Goal: Task Accomplishment & Management: Manage account settings

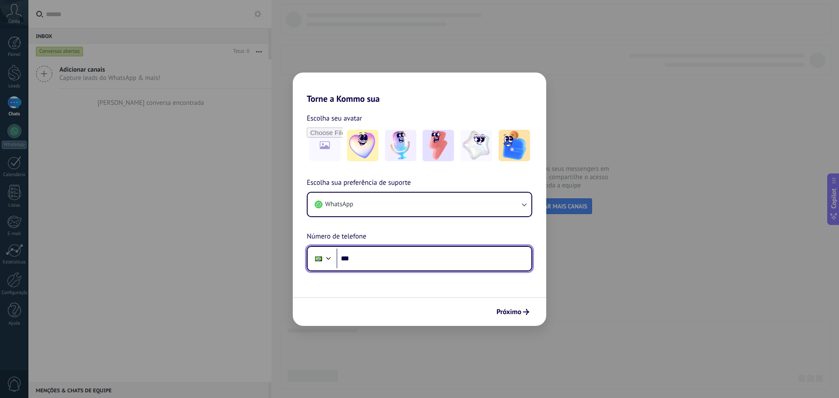
click at [369, 256] on input "***" at bounding box center [433, 259] width 195 height 20
type input "**********"
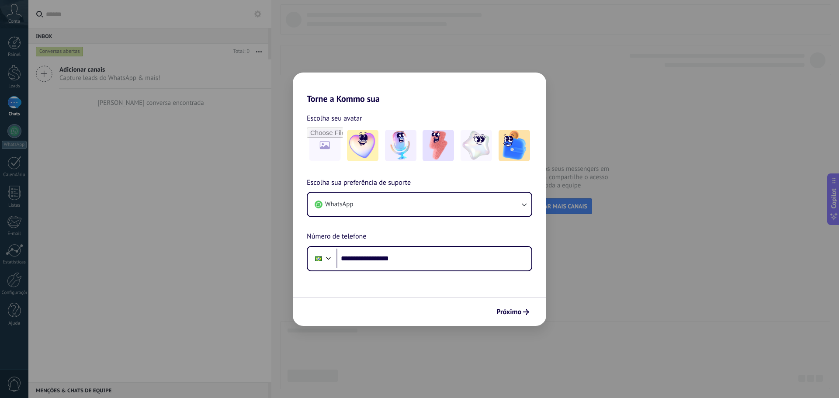
click at [510, 309] on span "Próximo" at bounding box center [508, 312] width 25 height 6
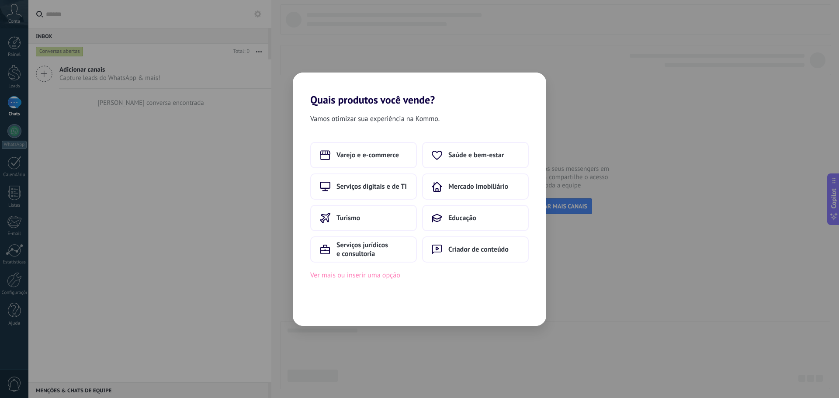
click at [373, 275] on button "Ver mais ou inserir uma opção" at bounding box center [355, 275] width 90 height 11
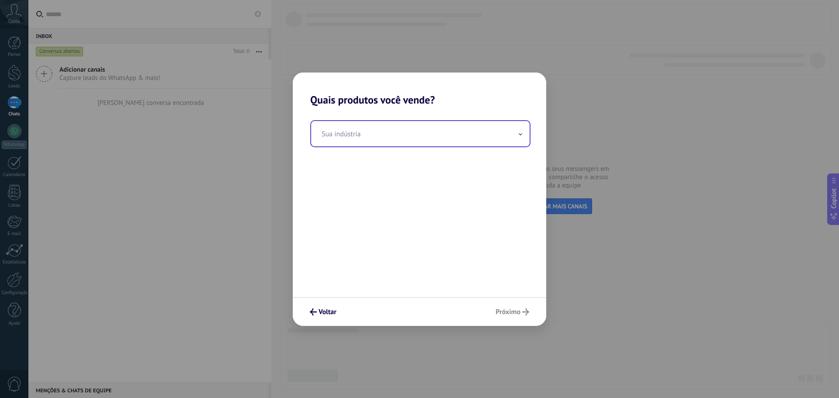
click at [354, 140] on input "text" at bounding box center [420, 133] width 218 height 25
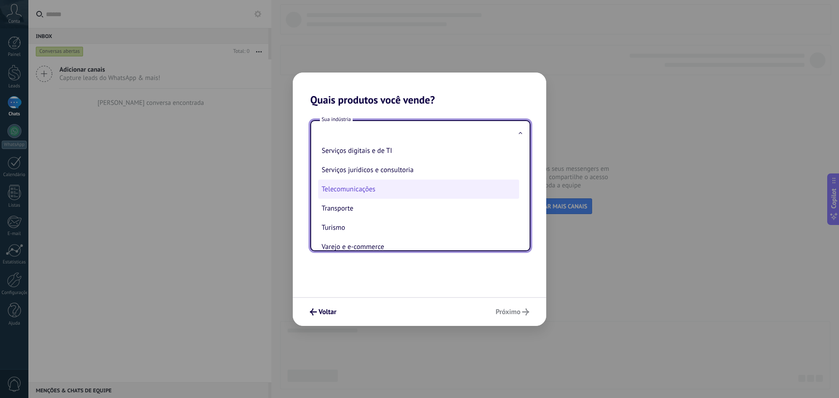
scroll to position [232, 0]
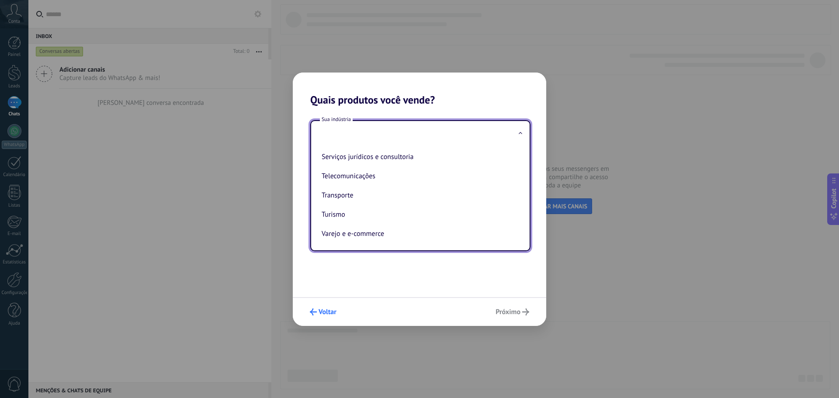
click at [332, 316] on button "Voltar" at bounding box center [323, 311] width 35 height 15
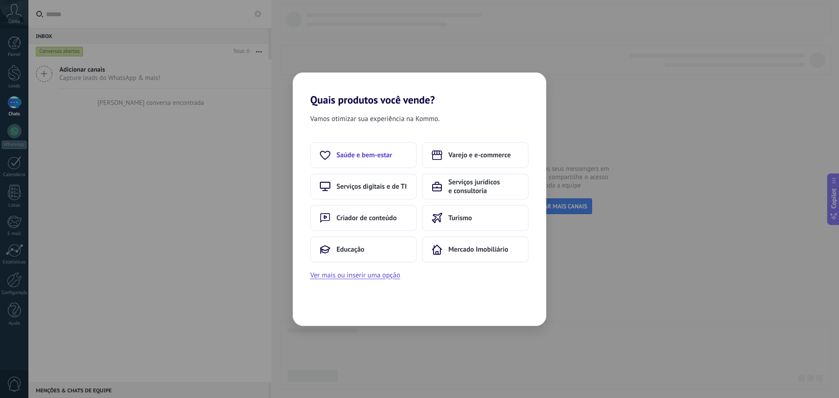
click at [387, 155] on span "Saúde e bem-estar" at bounding box center [363, 155] width 55 height 9
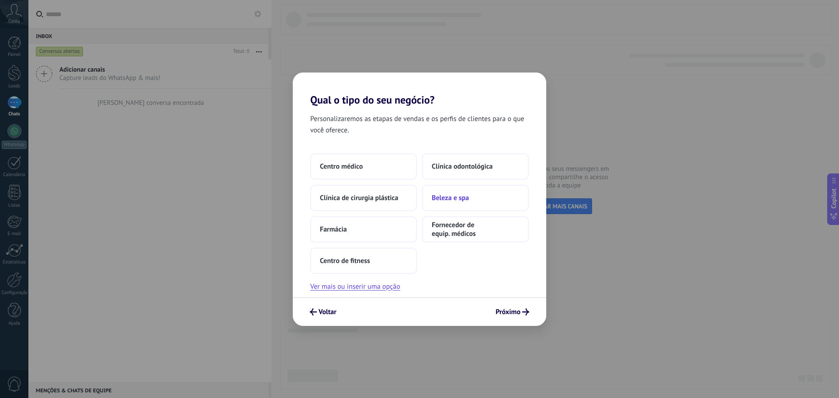
click at [452, 204] on button "Beleza e spa" at bounding box center [475, 198] width 107 height 26
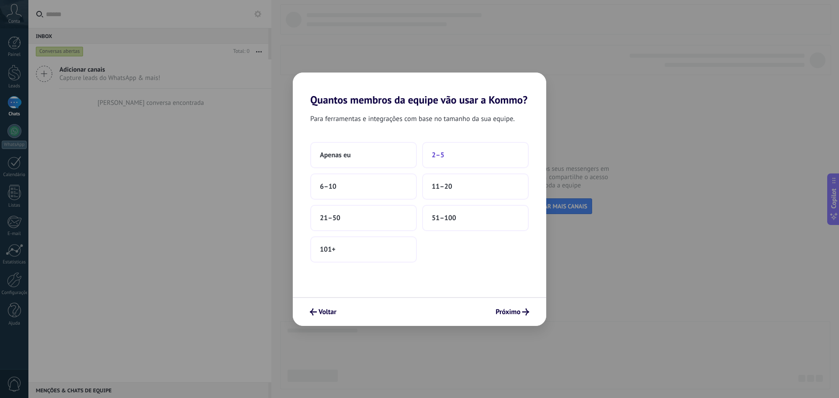
click at [448, 153] on button "2–5" at bounding box center [475, 155] width 107 height 26
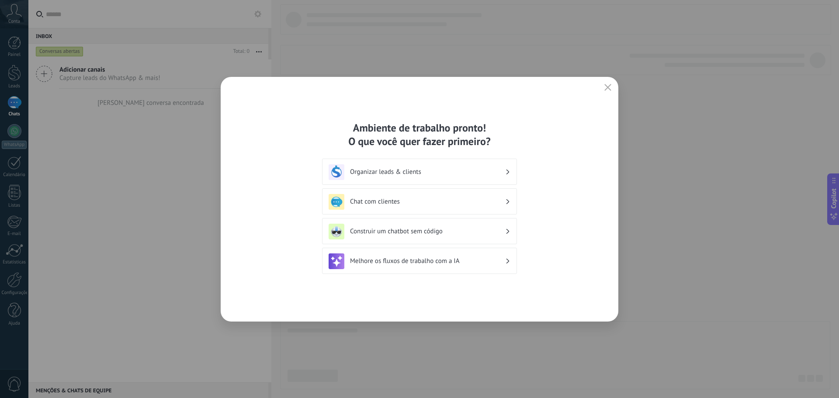
click at [404, 174] on h3 "Organizar leads & clients" at bounding box center [427, 172] width 155 height 8
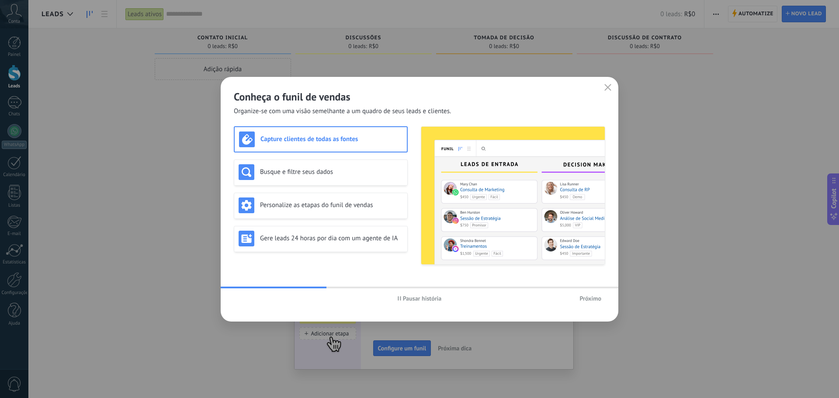
click at [588, 300] on span "Próximo" at bounding box center [590, 298] width 22 height 6
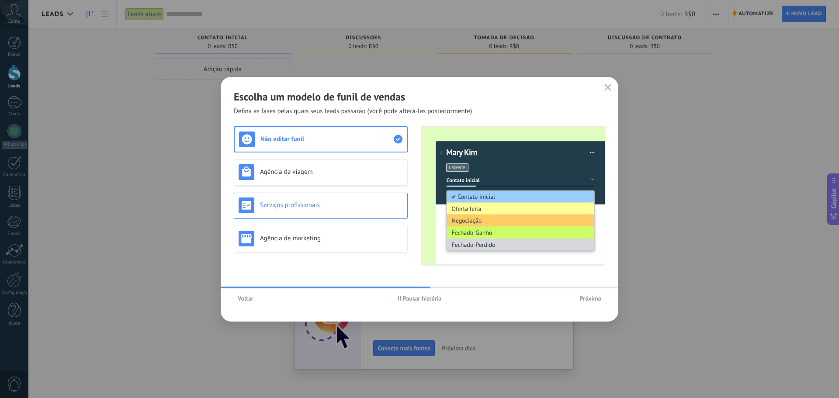
click at [324, 204] on h3 "Serviços profissionais" at bounding box center [331, 205] width 143 height 8
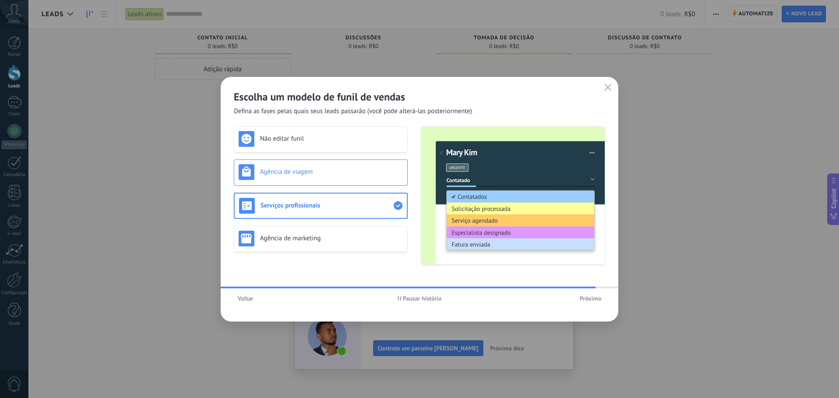
click at [324, 176] on h3 "Agência de viagem" at bounding box center [331, 172] width 143 height 8
click at [314, 207] on h3 "Serviços profissionais" at bounding box center [331, 205] width 143 height 8
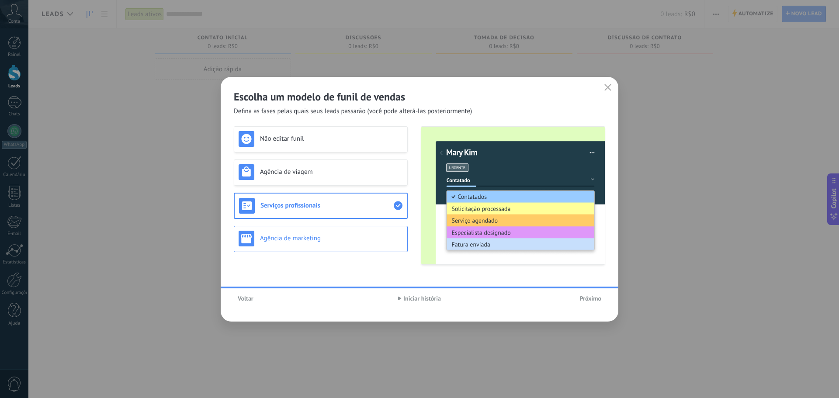
click at [306, 239] on h3 "Agência de marketing" at bounding box center [331, 238] width 143 height 8
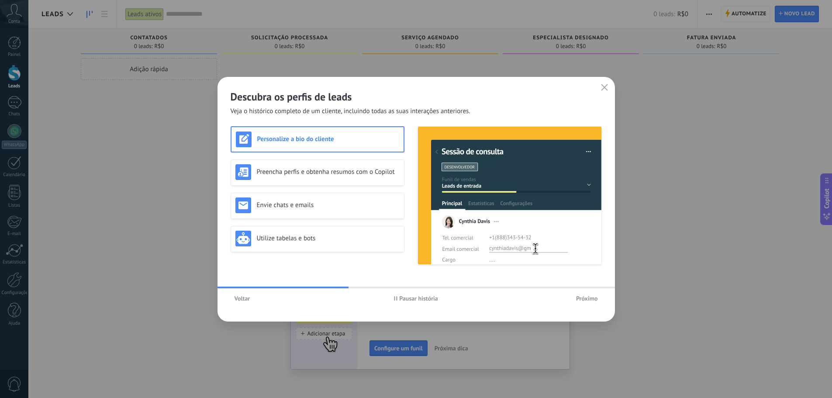
click at [241, 301] on span "Voltar" at bounding box center [243, 298] width 16 height 6
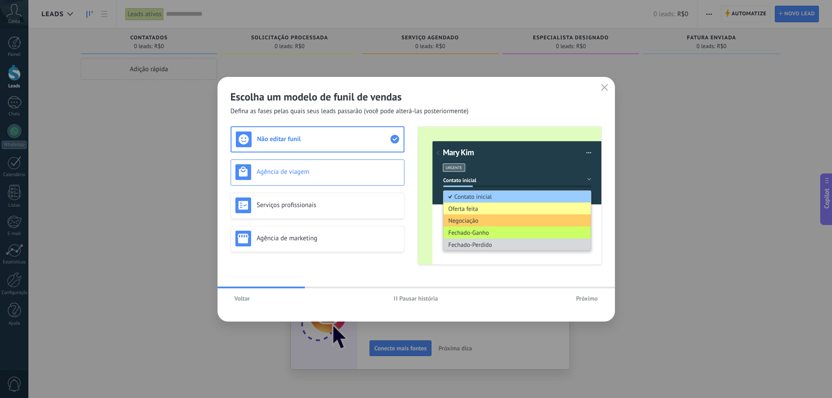
click at [318, 172] on h3 "Agência de viagem" at bounding box center [328, 172] width 143 height 8
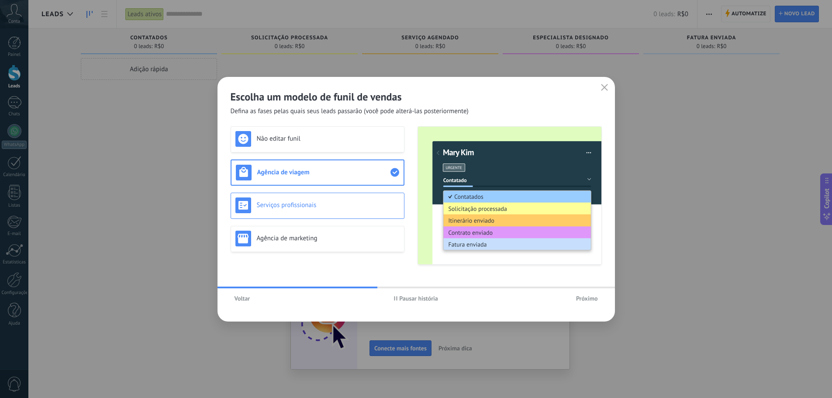
click at [313, 202] on h3 "Serviços profissionais" at bounding box center [328, 205] width 143 height 8
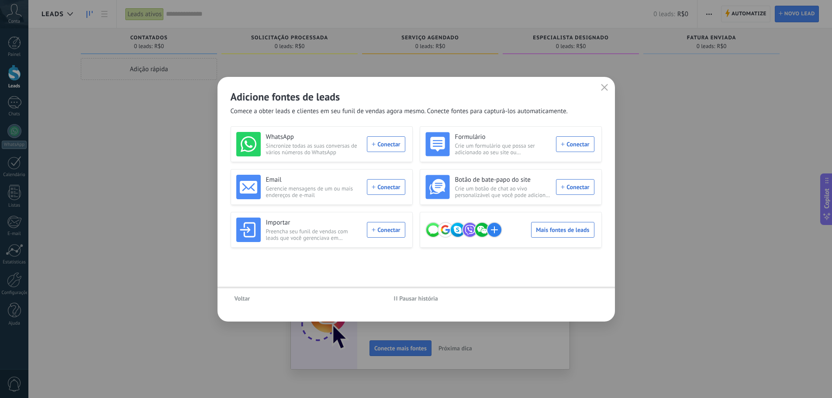
click at [312, 173] on div "Email Gerencie mensagens de um ou mais endereços de e-mail Conectar" at bounding box center [322, 187] width 182 height 36
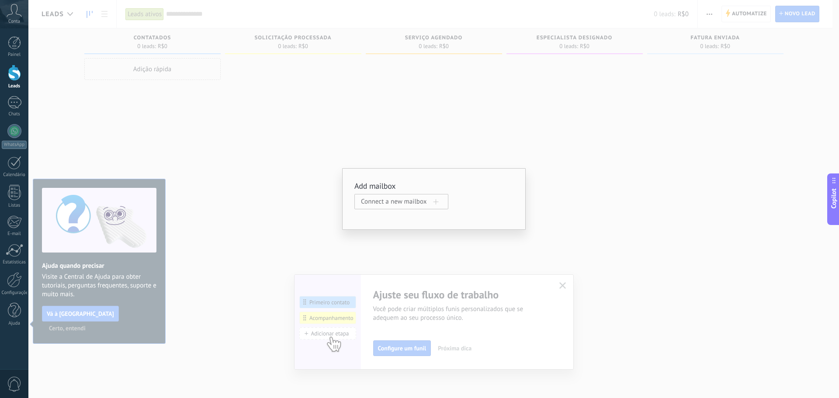
click at [393, 205] on span "Connect a new mailbox" at bounding box center [397, 201] width 73 height 8
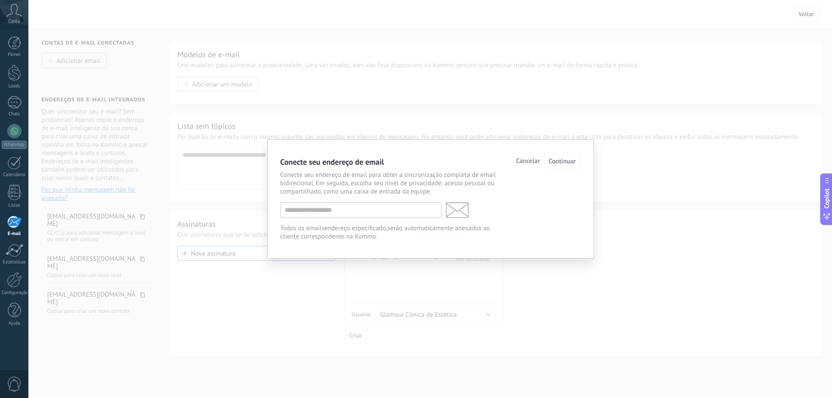
click at [533, 161] on span "Cancelar" at bounding box center [528, 161] width 24 height 6
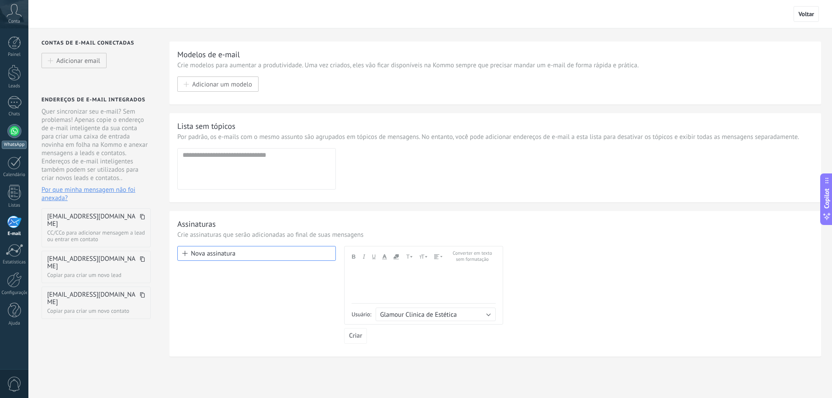
click at [13, 132] on div at bounding box center [14, 131] width 14 height 14
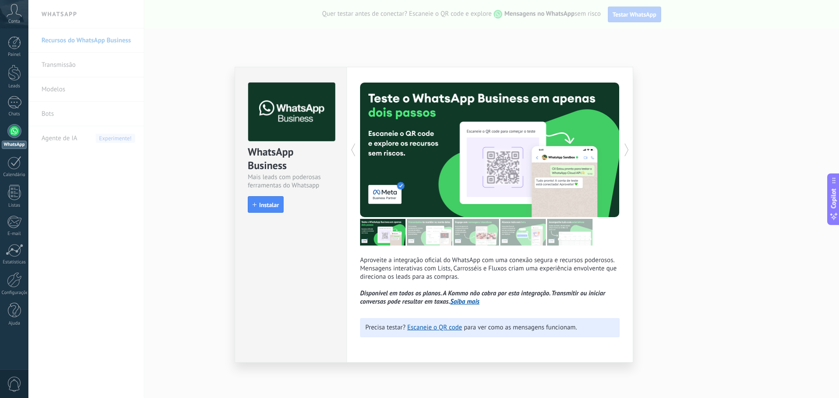
click at [269, 208] on span "Instalar" at bounding box center [269, 205] width 20 height 6
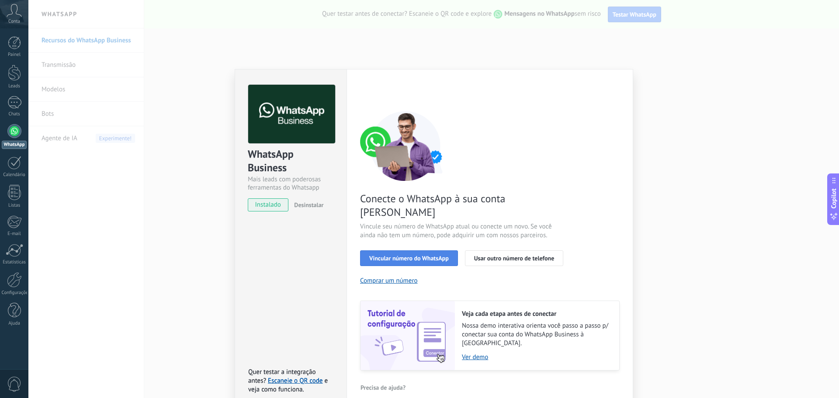
click at [407, 255] on span "Vincular número do WhatsApp" at bounding box center [408, 258] width 79 height 6
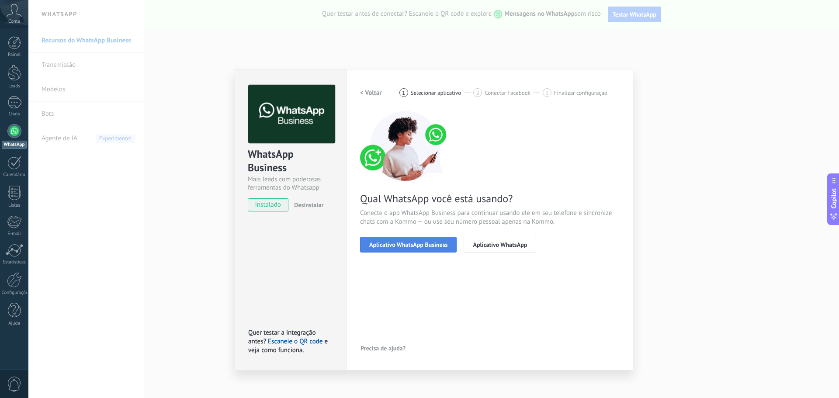
click at [409, 244] on span "Aplicativo WhatsApp Business" at bounding box center [408, 245] width 78 height 6
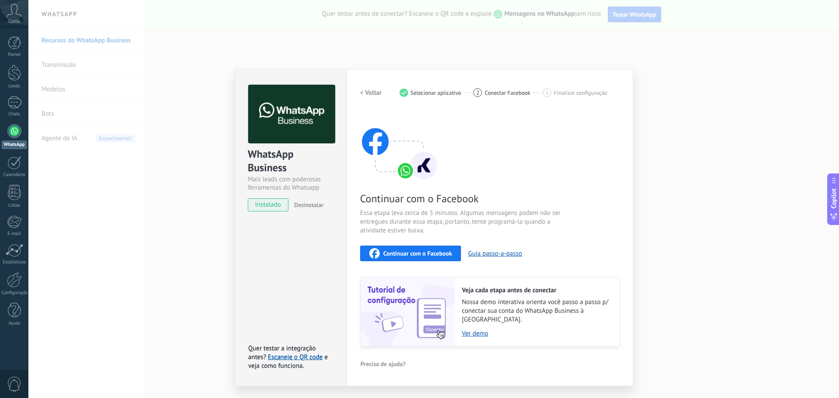
click at [426, 254] on span "Continuar com o Facebook" at bounding box center [417, 253] width 69 height 6
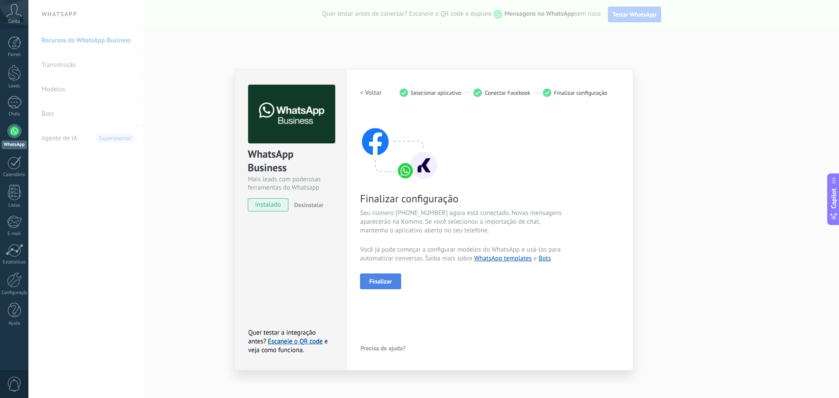
click at [378, 283] on span "Finalizar" at bounding box center [380, 281] width 23 height 6
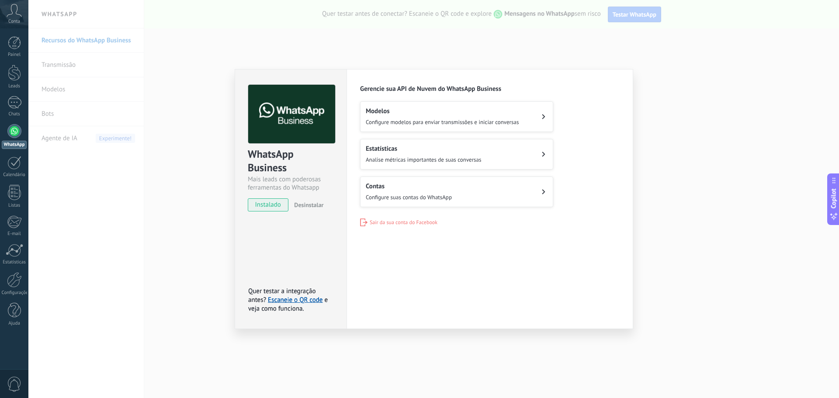
click at [209, 186] on div "WhatsApp Business Mais leads com poderosas ferramentas do Whatsapp instalado De…" at bounding box center [433, 199] width 810 height 398
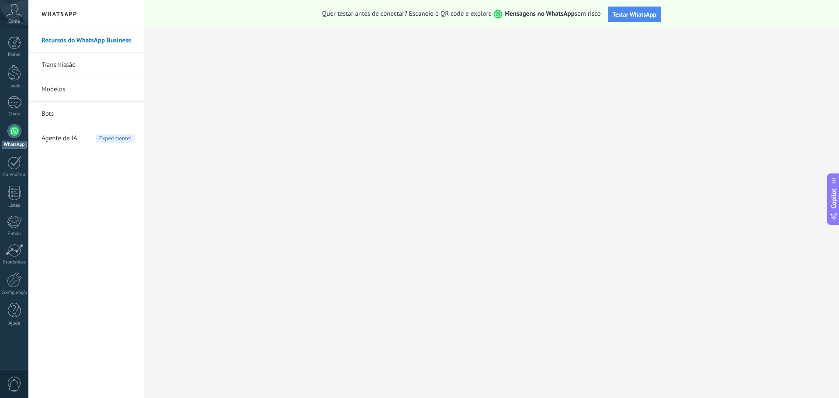
drag, startPoint x: 17, startPoint y: 131, endPoint x: 24, endPoint y: 121, distance: 12.2
click at [16, 131] on div at bounding box center [14, 131] width 14 height 14
drag, startPoint x: 64, startPoint y: 67, endPoint x: 66, endPoint y: 36, distance: 31.5
click at [64, 68] on link "Transmissão" at bounding box center [87, 65] width 93 height 24
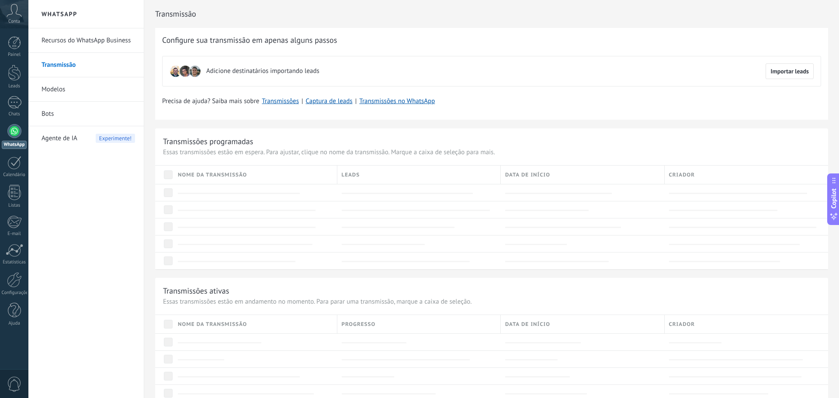
click at [68, 14] on h2 "WhatsApp" at bounding box center [85, 14] width 93 height 28
click at [72, 18] on h2 "WhatsApp" at bounding box center [85, 14] width 93 height 28
click at [73, 17] on h2 "WhatsApp" at bounding box center [85, 14] width 93 height 28
click at [20, 106] on div at bounding box center [14, 102] width 14 height 13
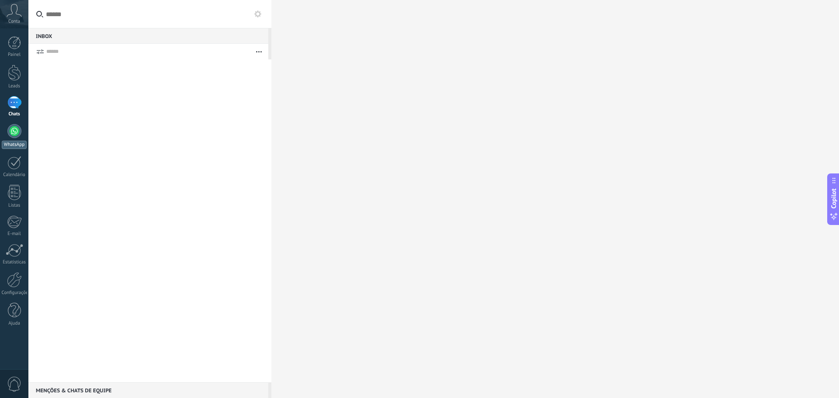
click at [15, 131] on div at bounding box center [14, 131] width 14 height 14
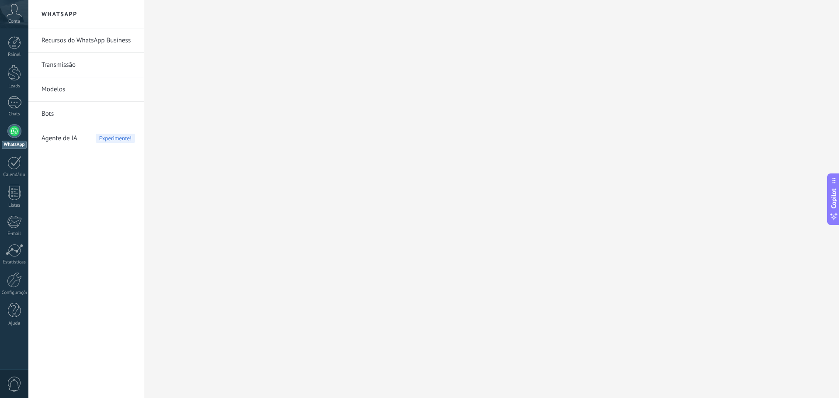
click at [76, 38] on link "Recursos do WhatsApp Business" at bounding box center [87, 40] width 93 height 24
click at [75, 40] on link "Recursos do WhatsApp Business" at bounding box center [87, 40] width 93 height 24
click at [16, 19] on span "Conta" at bounding box center [14, 22] width 12 height 6
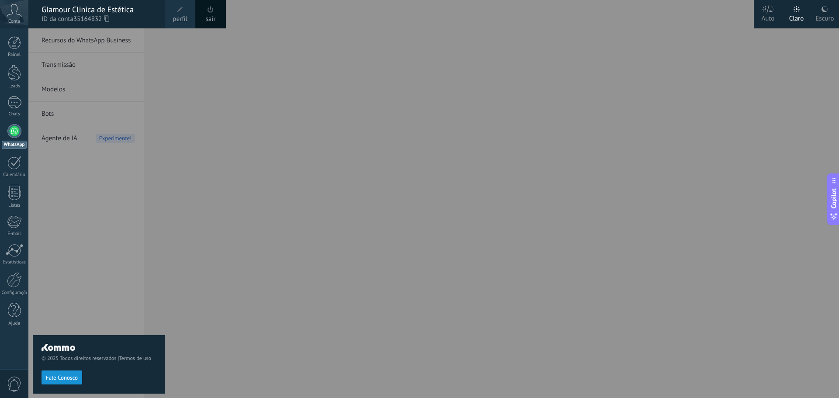
click at [182, 16] on span "perfil" at bounding box center [180, 19] width 14 height 10
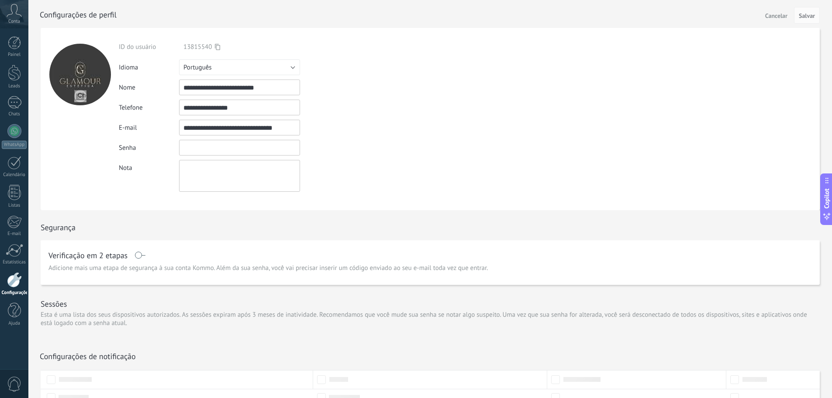
click at [218, 149] on input "textbox" at bounding box center [239, 148] width 121 height 16
click at [18, 104] on div at bounding box center [14, 102] width 14 height 13
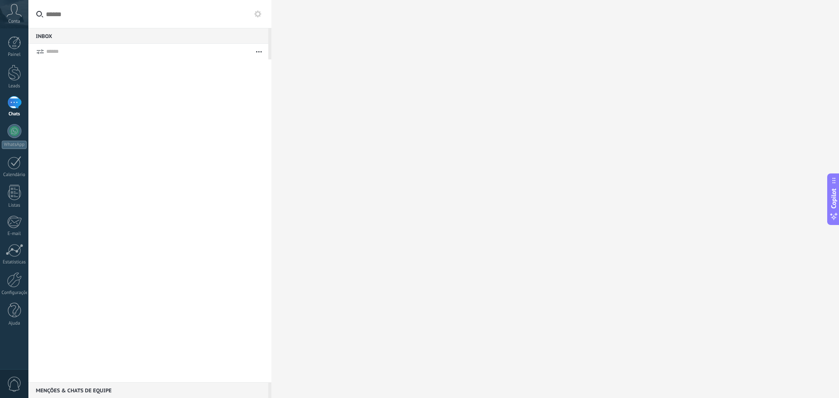
click at [58, 38] on div "Inbox 0" at bounding box center [148, 36] width 240 height 16
click at [17, 132] on div at bounding box center [14, 131] width 14 height 14
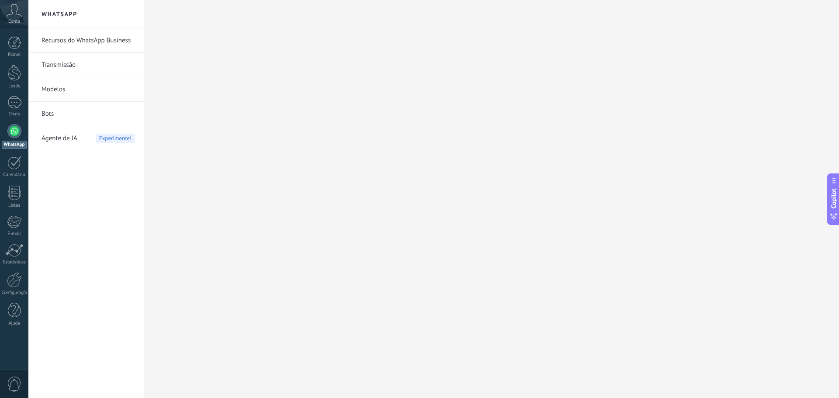
click at [62, 147] on span "Agente de IA" at bounding box center [59, 138] width 36 height 24
click at [62, 145] on body ".abccls-1,.abccls-2{fill-rule:evenodd}.abccls-2{fill:#fff} .abfcls-1{fill:none}…" at bounding box center [419, 199] width 839 height 398
click at [66, 139] on span "Agente de IA" at bounding box center [59, 138] width 36 height 24
click at [81, 41] on link "Recursos do WhatsApp Business" at bounding box center [87, 40] width 93 height 24
click at [76, 17] on h2 "WhatsApp" at bounding box center [85, 14] width 93 height 28
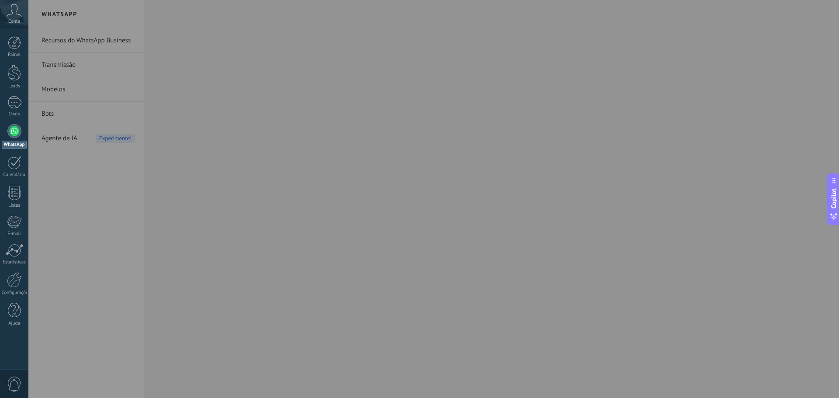
click at [62, 89] on div at bounding box center [447, 199] width 839 height 398
click at [66, 42] on div at bounding box center [447, 199] width 839 height 398
click at [19, 100] on div at bounding box center [14, 102] width 14 height 13
click at [356, 59] on div at bounding box center [447, 199] width 839 height 398
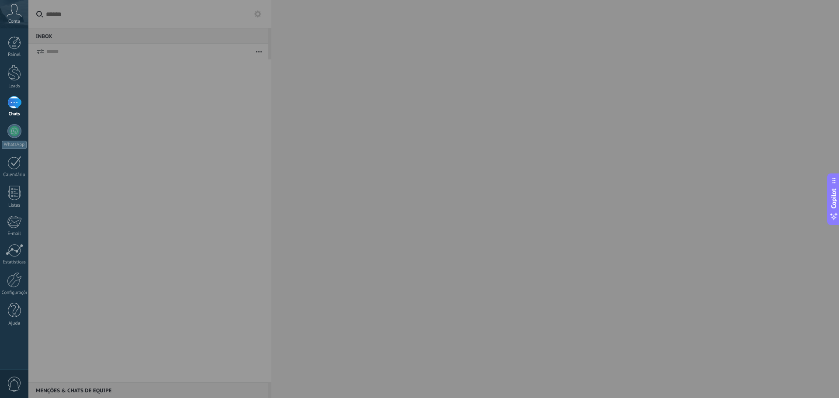
click at [10, 15] on icon at bounding box center [14, 10] width 15 height 13
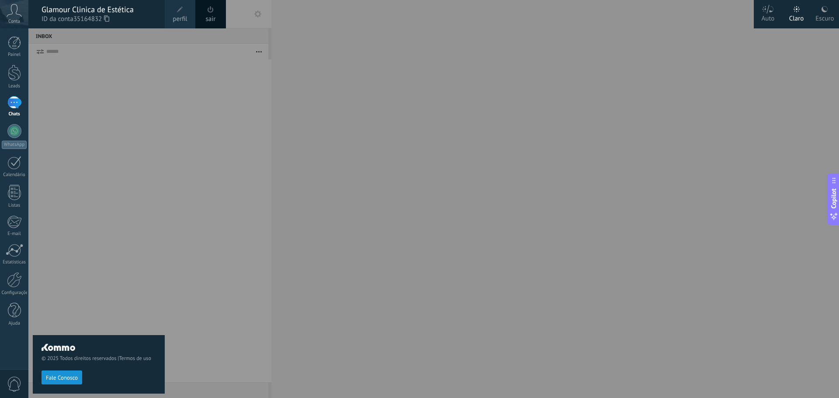
click at [11, 123] on div "Painel Leads Chats WhatsApp Clientes" at bounding box center [14, 185] width 28 height 299
click at [87, 361] on span "© 2025 Todos direitos reservados | Termos de uso" at bounding box center [98, 358] width 114 height 7
click at [132, 310] on div "© 2025 Todos direitos reservados | Termos de uso Fale Conosco" at bounding box center [99, 213] width 132 height 370
click at [26, 270] on div "Painel Leads Chats WhatsApp Clientes" at bounding box center [14, 185] width 28 height 299
click at [99, 241] on div "© 2025 Todos direitos reservados | Termos de uso Fale Conosco" at bounding box center [99, 213] width 132 height 370
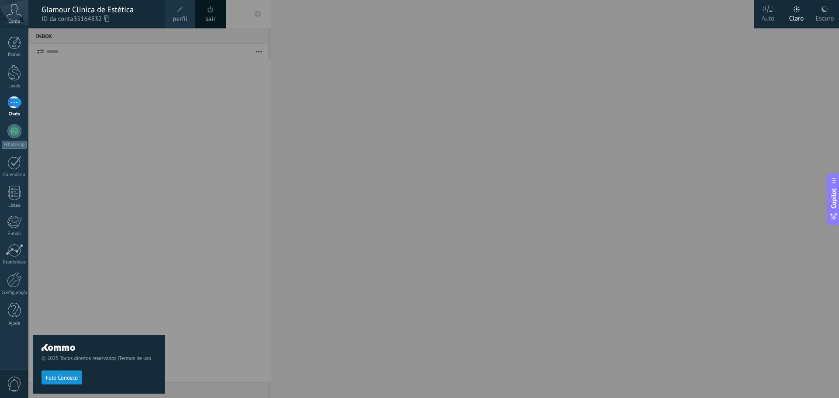
drag, startPoint x: 105, startPoint y: 226, endPoint x: 142, endPoint y: 138, distance: 95.9
click at [106, 225] on div "© 2025 Todos direitos reservados | Termos de uso Fale Conosco" at bounding box center [99, 213] width 132 height 370
drag, startPoint x: 147, startPoint y: 117, endPoint x: 145, endPoint y: 111, distance: 5.9
click at [147, 116] on div "© 2025 Todos direitos reservados | Termos de uso Fale Conosco" at bounding box center [99, 213] width 132 height 370
click at [147, 115] on div "© 2025 Todos direitos reservados | Termos de uso Fale Conosco" at bounding box center [99, 213] width 132 height 370
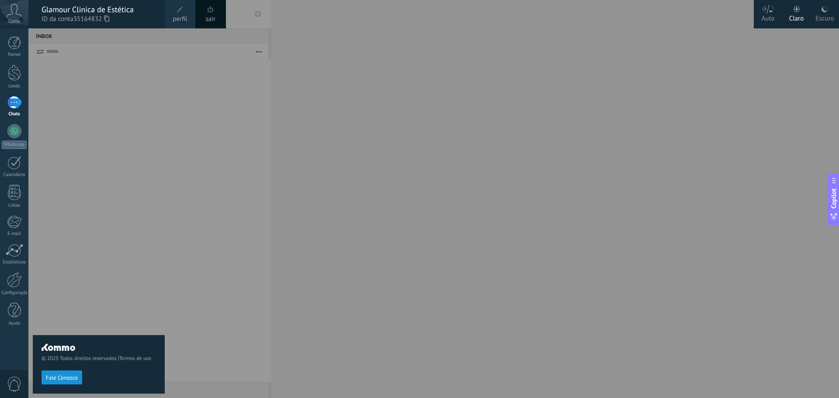
drag, startPoint x: 145, startPoint y: 111, endPoint x: 49, endPoint y: 111, distance: 95.7
click at [139, 108] on div "© 2025 Todos direitos reservados | Termos de uso Fale Conosco" at bounding box center [99, 213] width 132 height 370
click at [14, 109] on div at bounding box center [14, 102] width 14 height 13
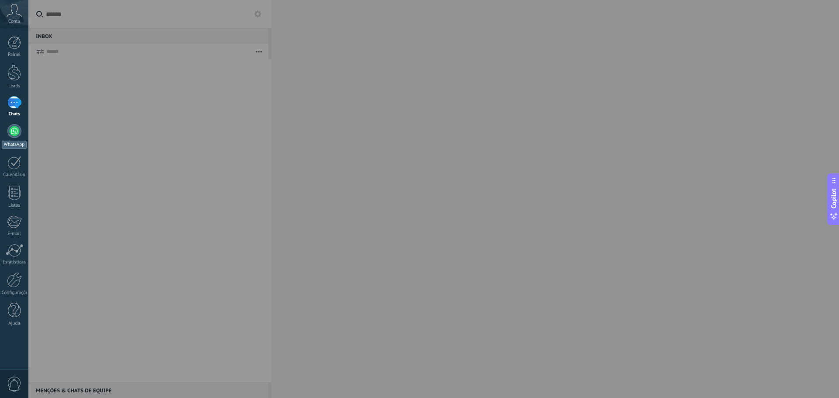
click at [14, 136] on div at bounding box center [14, 131] width 14 height 14
click at [15, 132] on div at bounding box center [14, 131] width 14 height 14
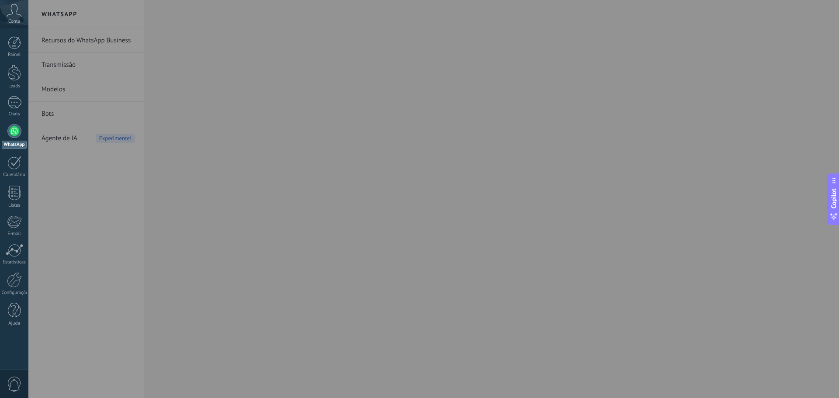
click at [15, 132] on div at bounding box center [14, 131] width 14 height 14
click at [274, 132] on div at bounding box center [447, 199] width 839 height 398
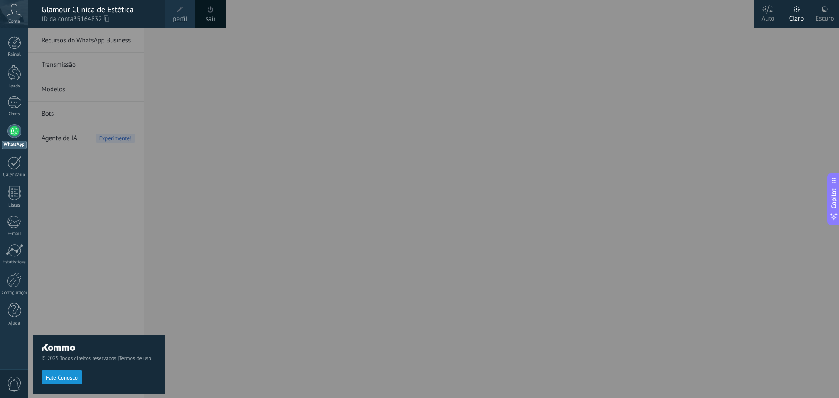
click at [185, 17] on span "perfil" at bounding box center [180, 19] width 14 height 10
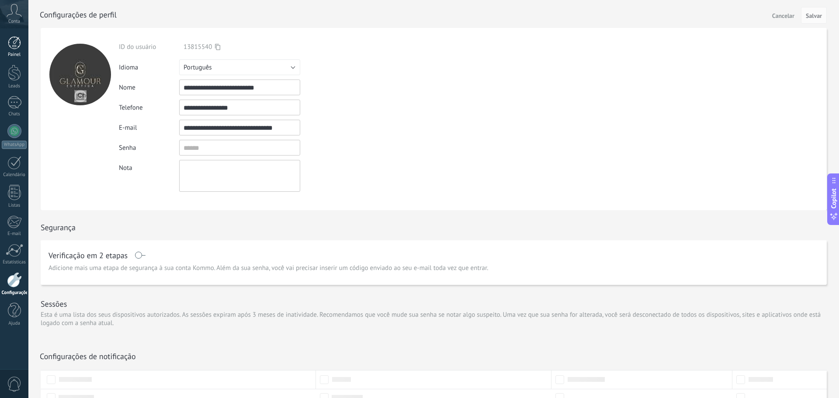
click at [12, 46] on div at bounding box center [14, 42] width 13 height 13
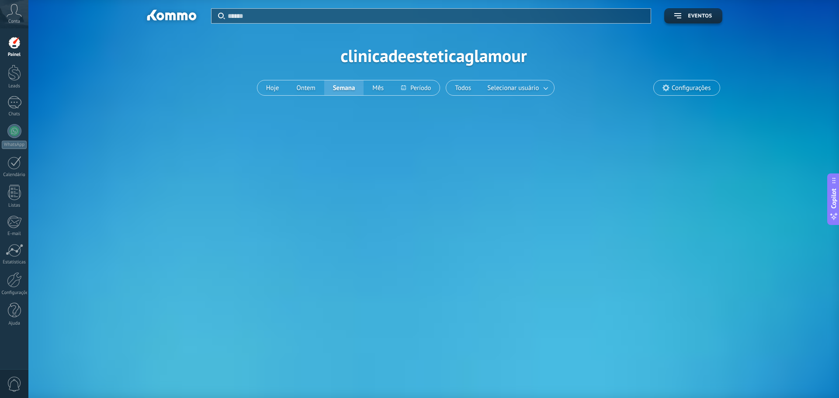
click at [10, 13] on icon at bounding box center [14, 10] width 15 height 13
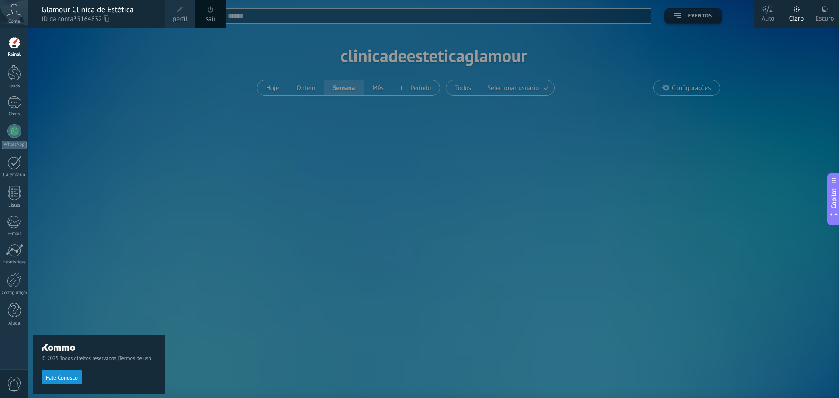
click at [175, 17] on span "perfil" at bounding box center [180, 19] width 14 height 10
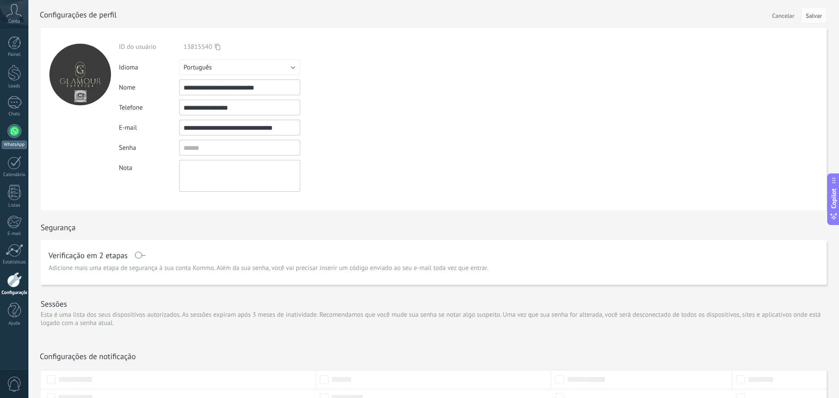
click at [16, 131] on div at bounding box center [14, 131] width 14 height 14
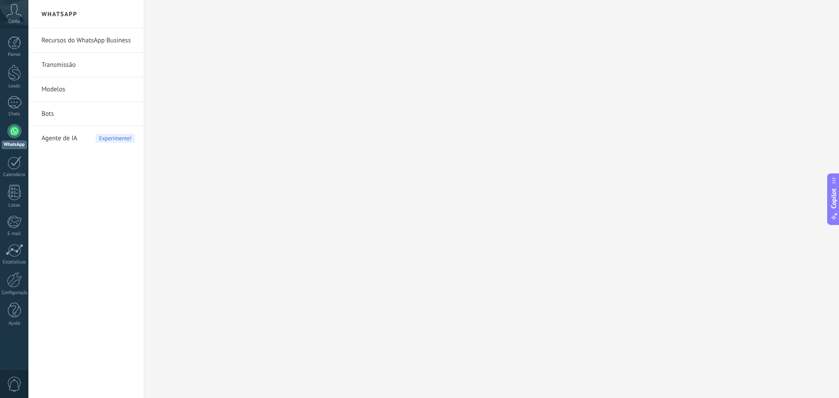
click at [316, 66] on div at bounding box center [491, 199] width 695 height 398
click at [835, 208] on span "Copilot" at bounding box center [833, 198] width 9 height 20
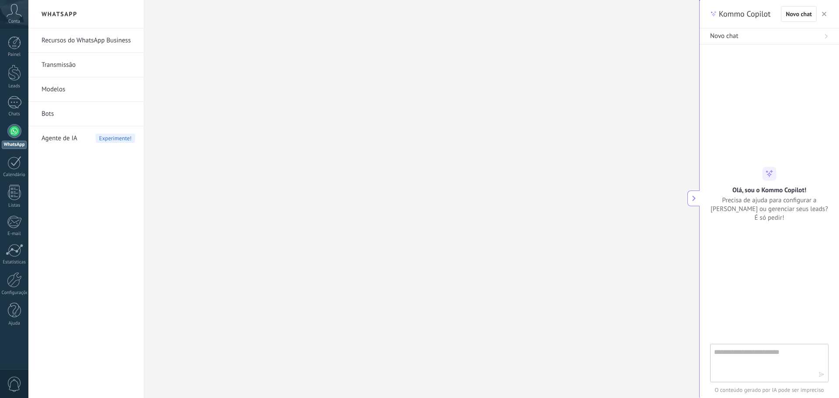
click at [63, 17] on h2 "WhatsApp" at bounding box center [85, 14] width 93 height 28
click at [63, 16] on h2 "WhatsApp" at bounding box center [85, 14] width 93 height 28
click at [222, 53] on div at bounding box center [421, 199] width 555 height 398
click at [221, 53] on div at bounding box center [421, 199] width 555 height 398
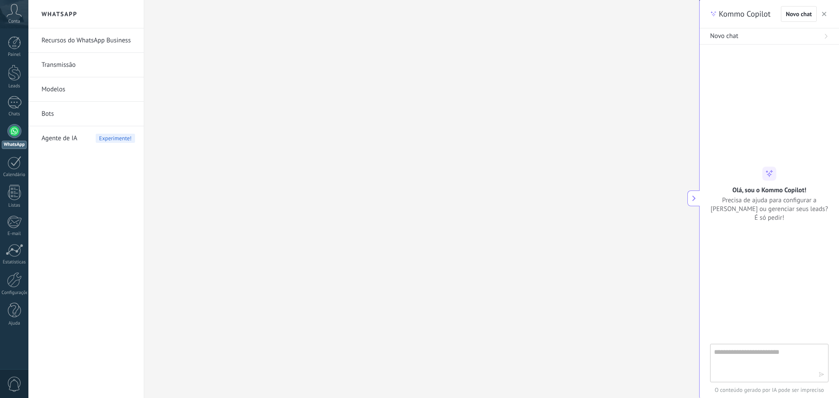
click at [221, 53] on div at bounding box center [421, 199] width 555 height 398
click at [72, 38] on link "Recursos do WhatsApp Business" at bounding box center [87, 40] width 93 height 24
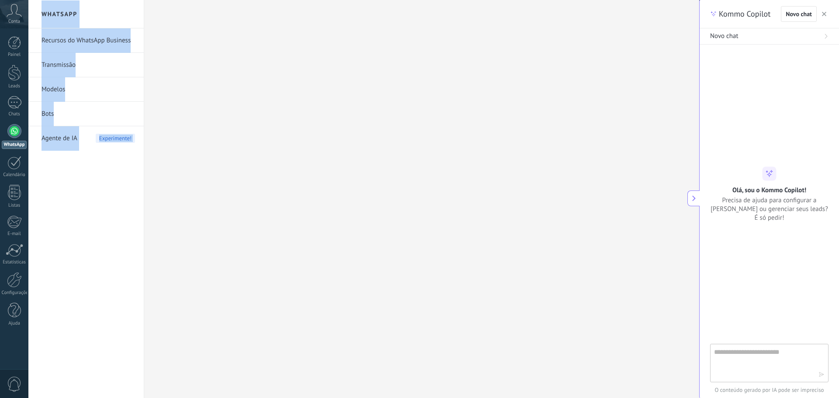
click at [73, 41] on link "Recursos do WhatsApp Business" at bounding box center [87, 40] width 93 height 24
click at [249, 59] on div at bounding box center [421, 199] width 555 height 398
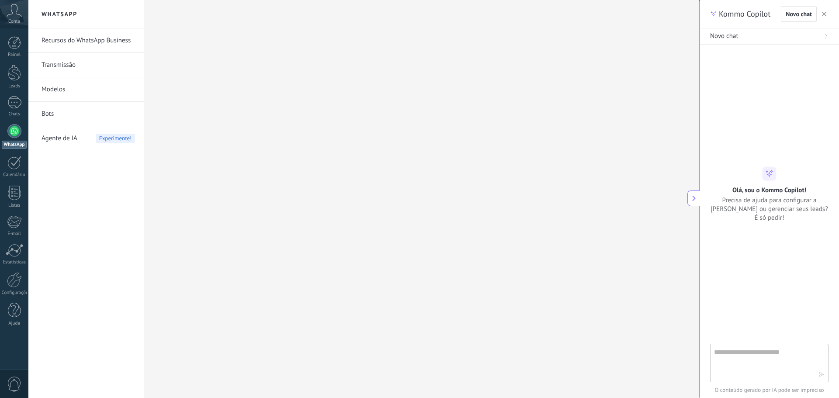
click at [69, 67] on link "Transmissão" at bounding box center [87, 65] width 93 height 24
click at [59, 89] on link "Modelos" at bounding box center [87, 89] width 93 height 24
click at [50, 116] on link "Bots" at bounding box center [87, 114] width 93 height 24
click at [56, 137] on span "Agente de IA" at bounding box center [59, 138] width 36 height 24
click at [67, 16] on h2 "WhatsApp" at bounding box center [85, 14] width 93 height 28
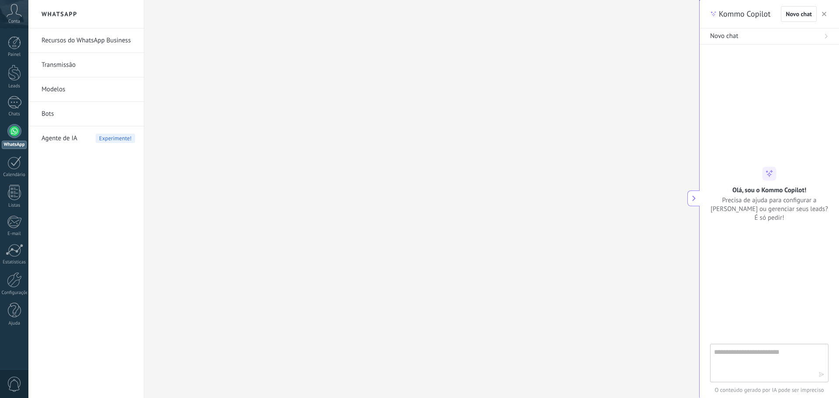
click at [66, 42] on link "Recursos do WhatsApp Business" at bounding box center [87, 40] width 93 height 24
click at [24, 44] on link "Painel" at bounding box center [14, 46] width 28 height 21
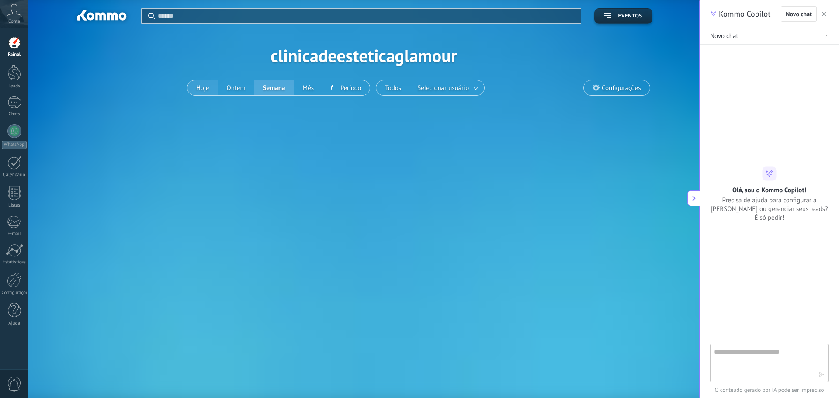
click at [196, 90] on button "Hoje" at bounding box center [202, 87] width 31 height 15
click at [691, 201] on icon at bounding box center [694, 198] width 6 height 6
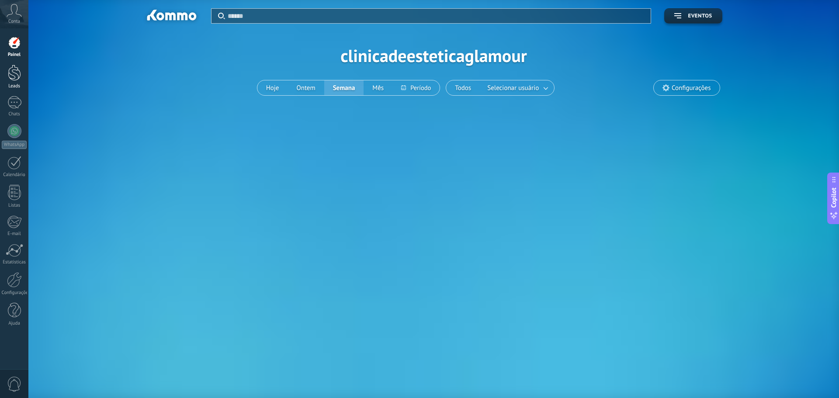
click at [15, 77] on div at bounding box center [14, 73] width 13 height 16
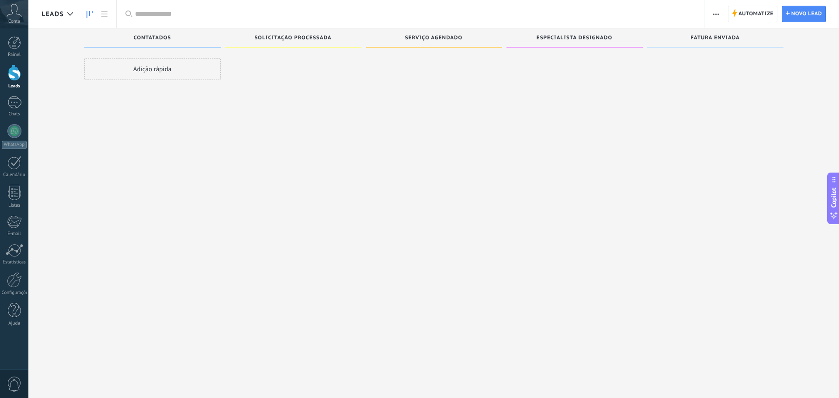
click at [249, 128] on div at bounding box center [293, 200] width 136 height 284
click at [18, 105] on div at bounding box center [14, 102] width 14 height 13
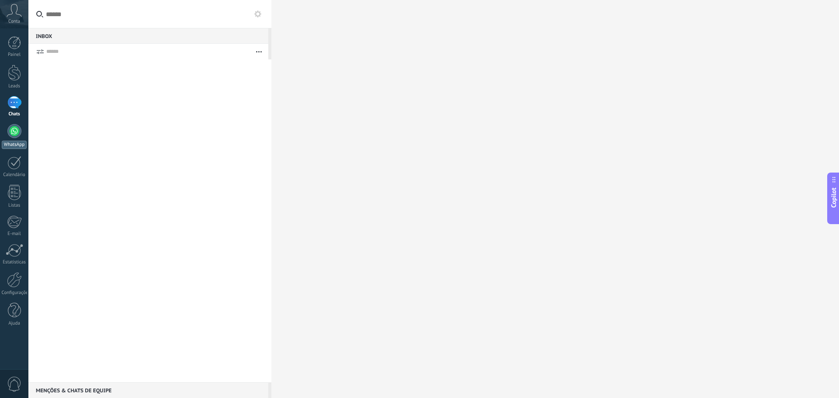
click at [17, 135] on div at bounding box center [14, 131] width 14 height 14
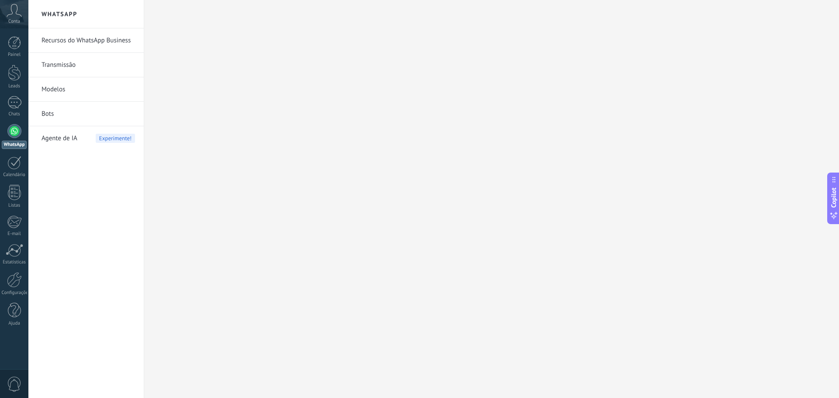
click at [64, 40] on link "Recursos do WhatsApp Business" at bounding box center [87, 40] width 93 height 24
click at [64, 65] on link "Transmissão" at bounding box center [87, 65] width 93 height 24
click at [59, 90] on link "Modelos" at bounding box center [87, 89] width 93 height 24
click at [45, 113] on link "Bots" at bounding box center [87, 114] width 93 height 24
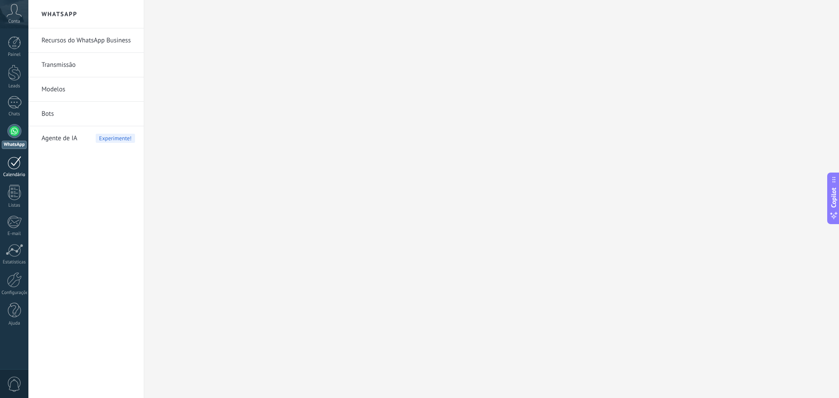
click at [16, 165] on div at bounding box center [14, 163] width 14 height 14
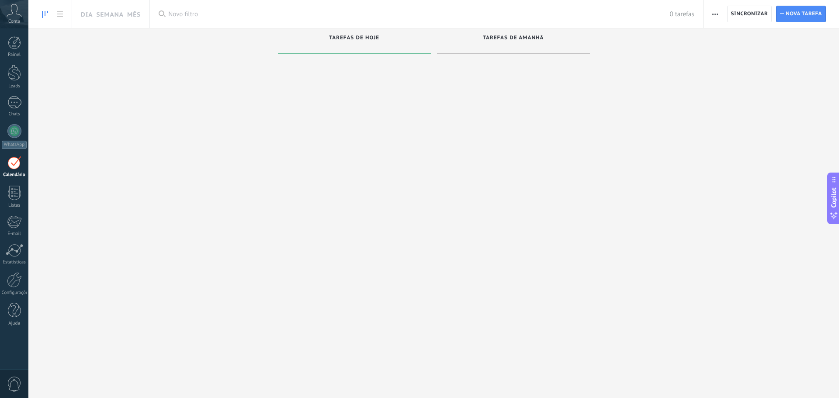
click at [506, 38] on span "Tarefas de amanhã" at bounding box center [513, 38] width 61 height 6
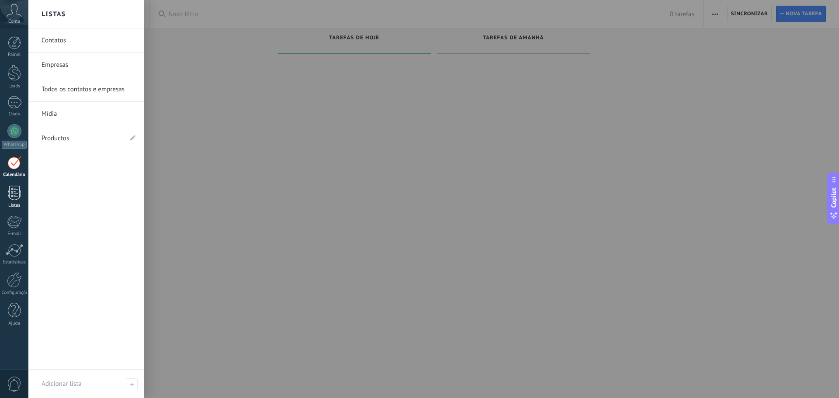
click at [14, 196] on div at bounding box center [14, 192] width 13 height 15
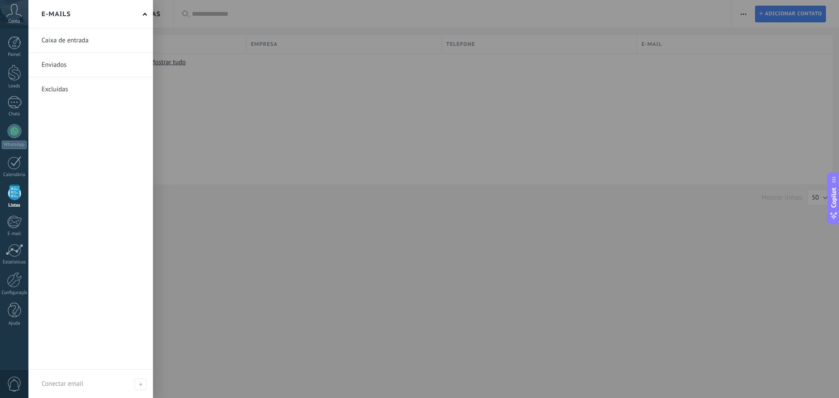
click at [16, 224] on div at bounding box center [14, 221] width 14 height 13
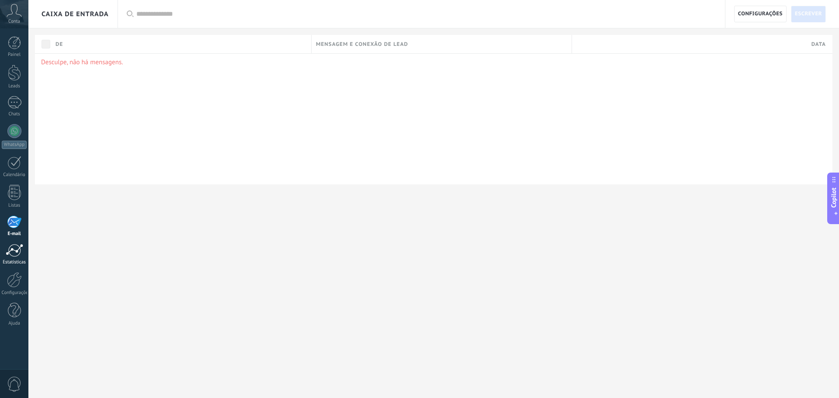
click at [16, 253] on div at bounding box center [14, 250] width 17 height 13
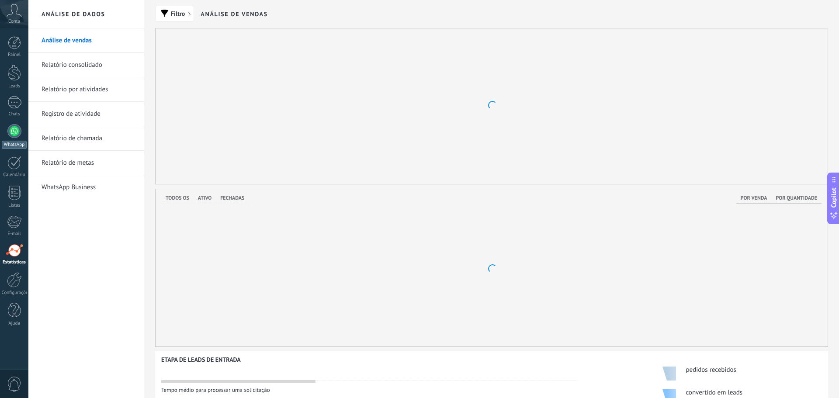
click at [13, 135] on div at bounding box center [14, 131] width 14 height 14
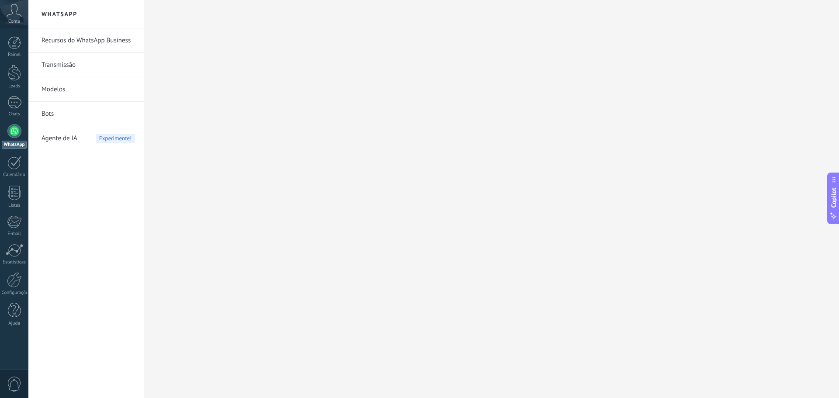
click at [77, 41] on link "Recursos do WhatsApp Business" at bounding box center [87, 40] width 93 height 24
click at [71, 14] on h2 "WhatsApp" at bounding box center [85, 14] width 93 height 28
drag, startPoint x: 406, startPoint y: 273, endPoint x: 398, endPoint y: 213, distance: 60.0
click at [406, 271] on div at bounding box center [491, 199] width 695 height 398
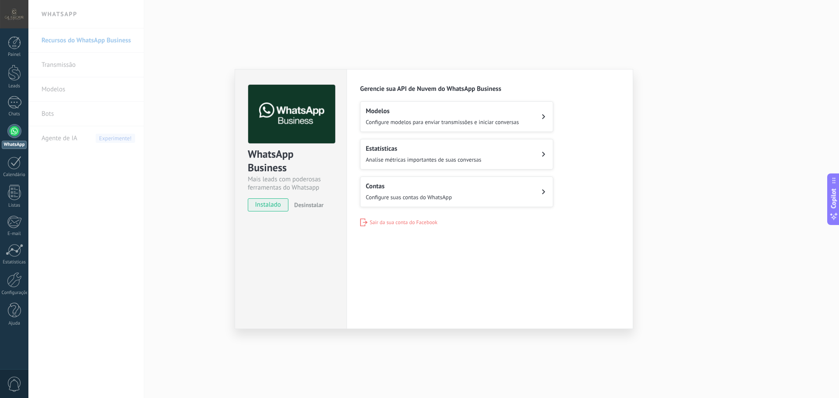
click at [426, 197] on span "Configure suas contas do WhatsApp" at bounding box center [409, 197] width 86 height 7
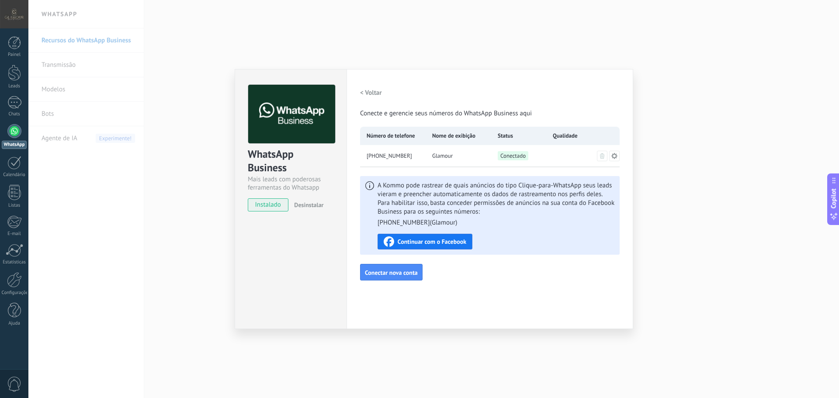
click at [434, 243] on span "Continuar com o Facebook" at bounding box center [431, 241] width 69 height 6
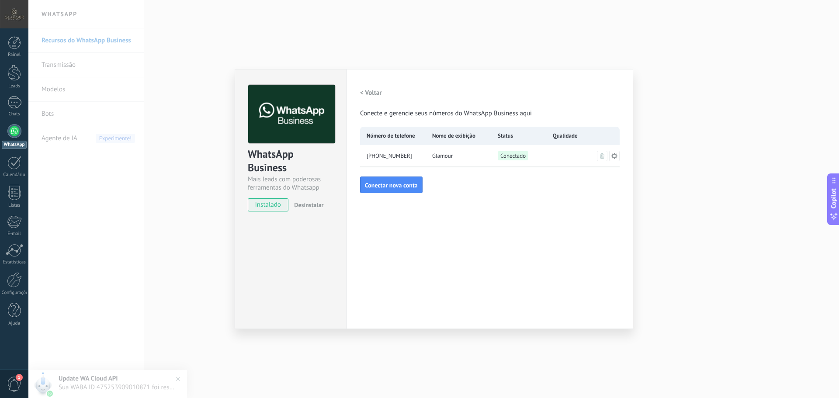
click at [416, 158] on div "+55 12 98191-4442" at bounding box center [393, 156] width 66 height 22
click at [505, 155] on span "Conectado" at bounding box center [513, 155] width 31 height 9
click at [602, 97] on div "< Voltar Conecte e gerencie seus números do WhatsApp Business aqui" at bounding box center [489, 101] width 259 height 33
click at [307, 204] on span "Desinstalar" at bounding box center [308, 205] width 29 height 8
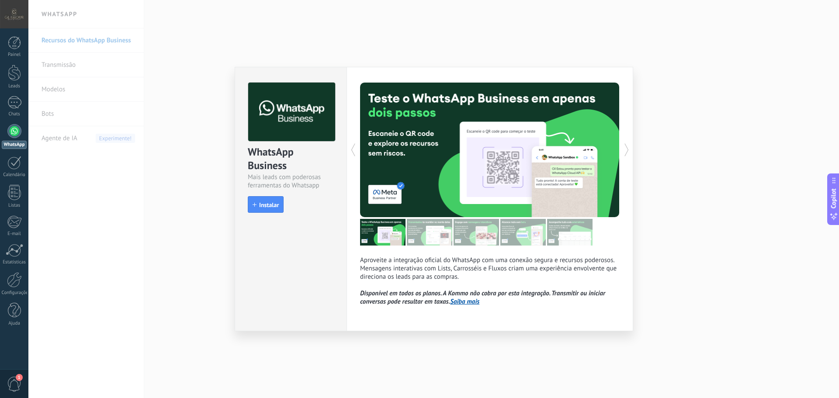
click at [415, 161] on div at bounding box center [425, 150] width 130 height 135
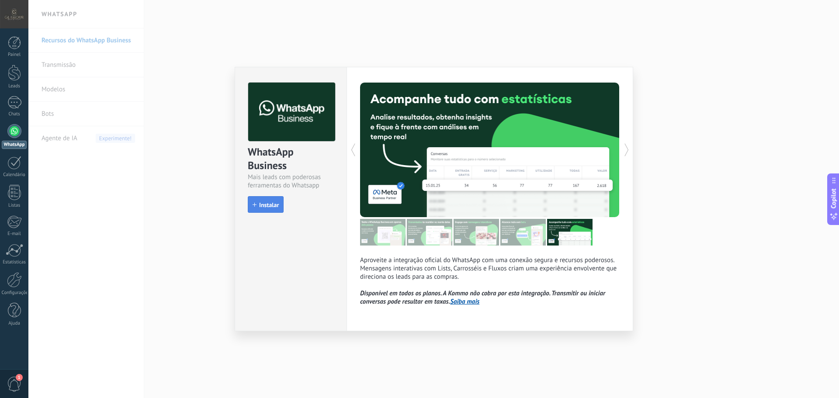
click at [266, 205] on span "Instalar" at bounding box center [269, 205] width 20 height 6
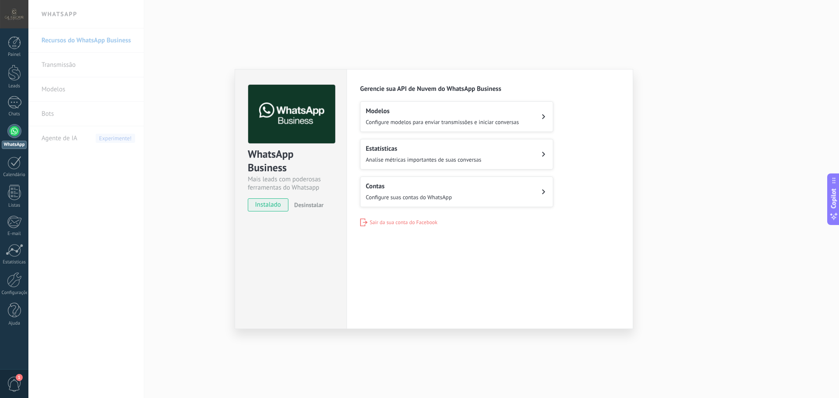
click at [399, 194] on span "Configure suas contas do WhatsApp" at bounding box center [409, 197] width 86 height 7
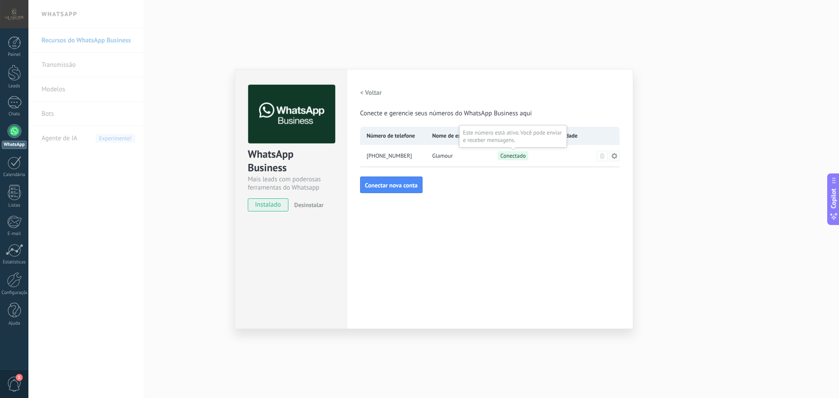
click at [521, 155] on span "Conectado" at bounding box center [513, 155] width 31 height 9
click at [117, 142] on div "WhatsApp Business Mais leads com poderosas ferramentas do Whatsapp instalado De…" at bounding box center [433, 199] width 810 height 398
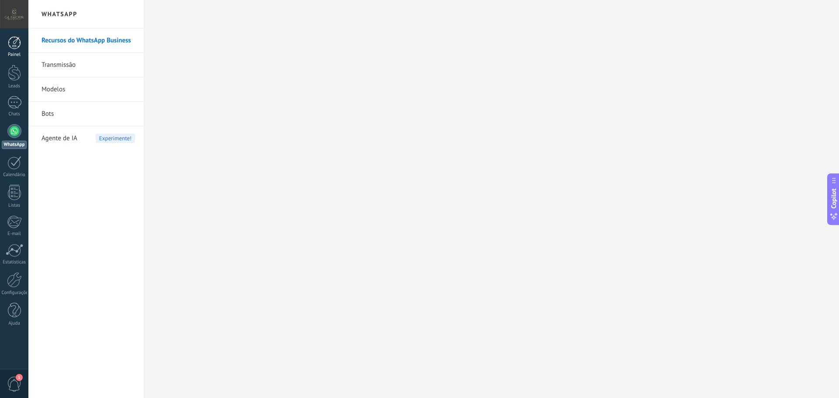
click at [12, 46] on div at bounding box center [14, 42] width 13 height 13
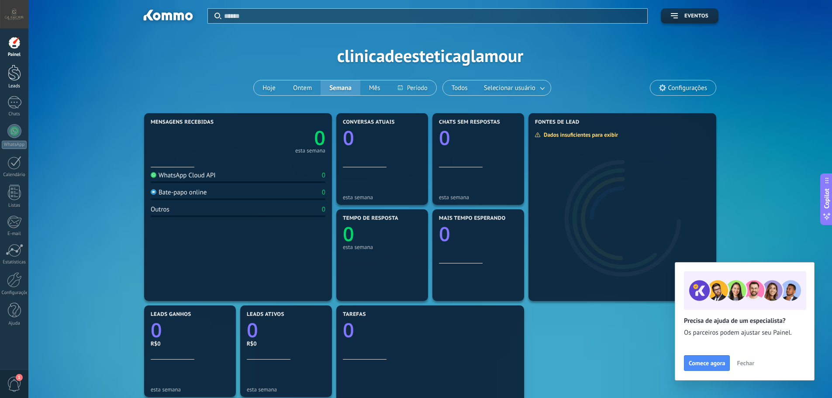
click at [18, 75] on div at bounding box center [14, 73] width 13 height 16
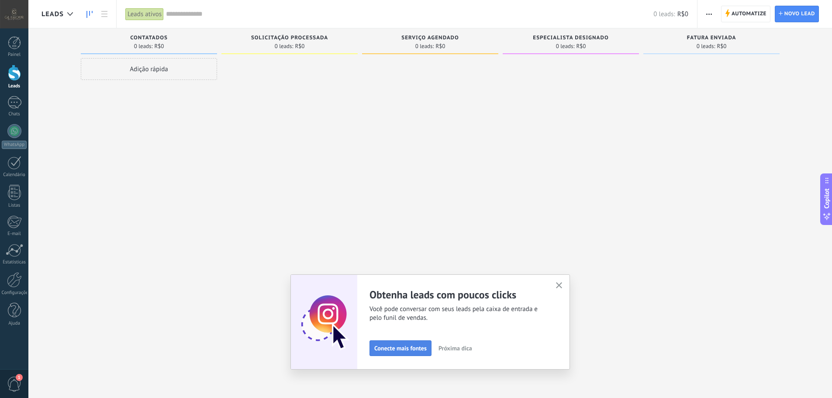
click at [410, 351] on span "Conecte mais fontes" at bounding box center [400, 348] width 52 height 6
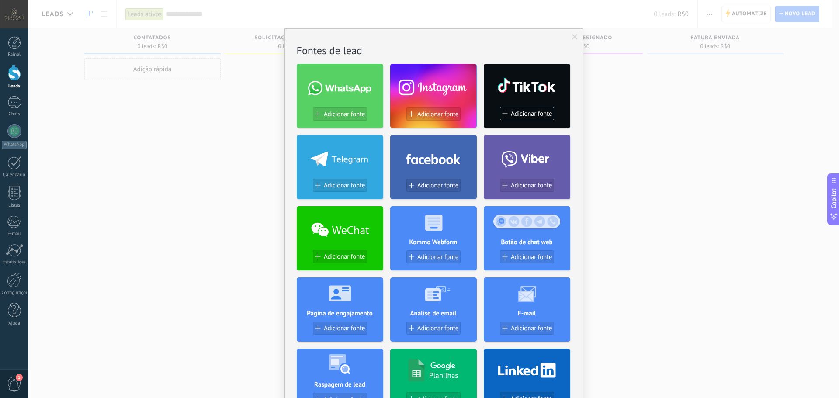
drag, startPoint x: 342, startPoint y: 114, endPoint x: 351, endPoint y: 114, distance: 8.7
click at [342, 114] on span "Adicionar fonte" at bounding box center [344, 114] width 41 height 7
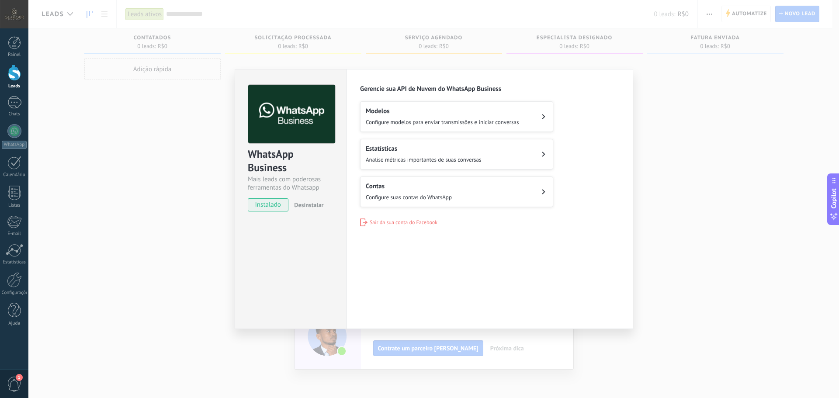
click at [563, 287] on div "Configurações Autorização Esta aba registra os usuários que permitiram acesso à…" at bounding box center [489, 199] width 287 height 260
click at [394, 194] on span "Configure suas contas do WhatsApp" at bounding box center [409, 197] width 86 height 7
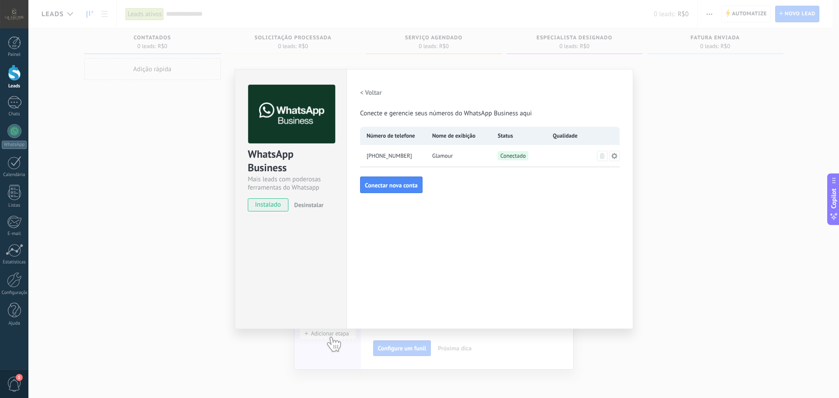
click at [190, 100] on div "WhatsApp Business Mais leads com poderosas ferramentas do Whatsapp instalado De…" at bounding box center [433, 199] width 810 height 398
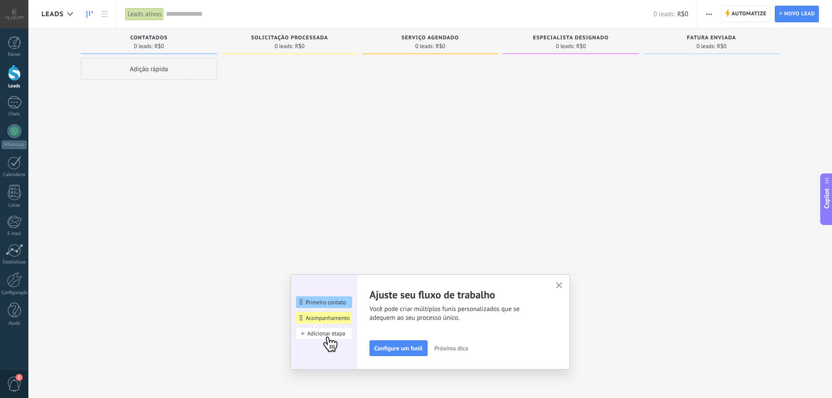
click at [448, 349] on span "Próxima dica" at bounding box center [452, 348] width 34 height 6
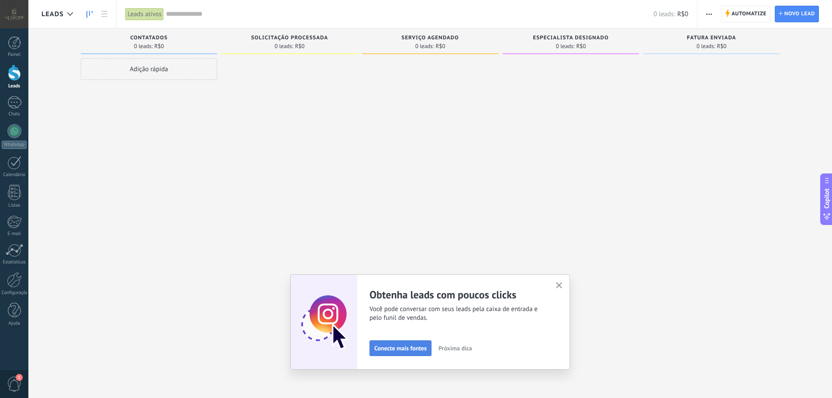
click at [409, 347] on span "Conecte mais fontes" at bounding box center [400, 348] width 52 height 6
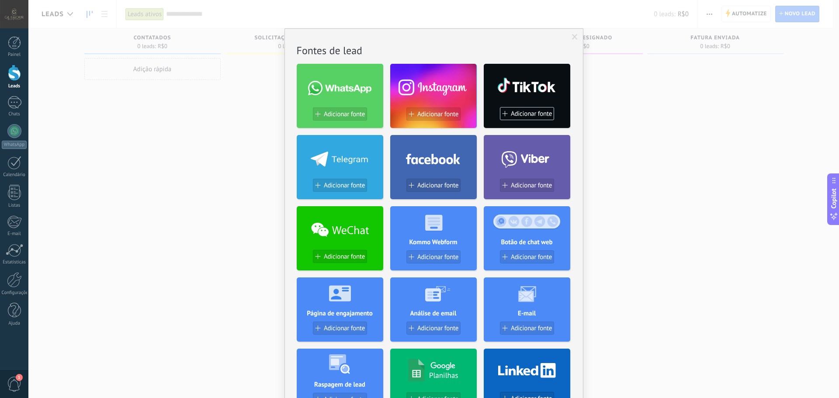
click at [407, 86] on div at bounding box center [433, 86] width 86 height 38
click at [431, 104] on div at bounding box center [433, 86] width 86 height 38
click at [442, 116] on span "Adicionar fonte" at bounding box center [437, 114] width 41 height 7
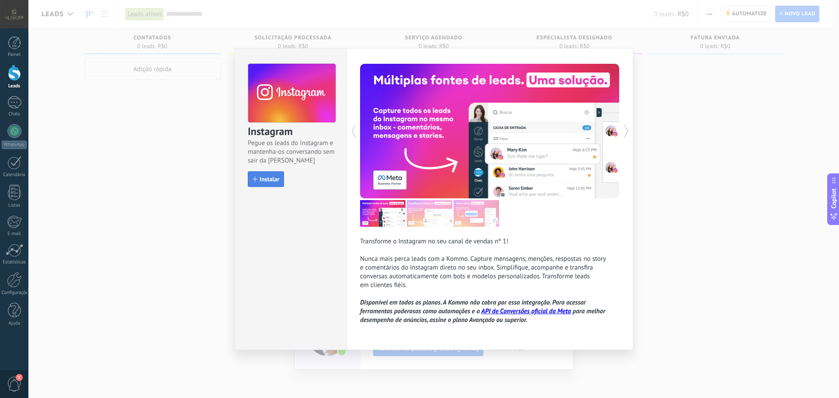
click at [269, 183] on button "Instalar" at bounding box center [266, 179] width 36 height 16
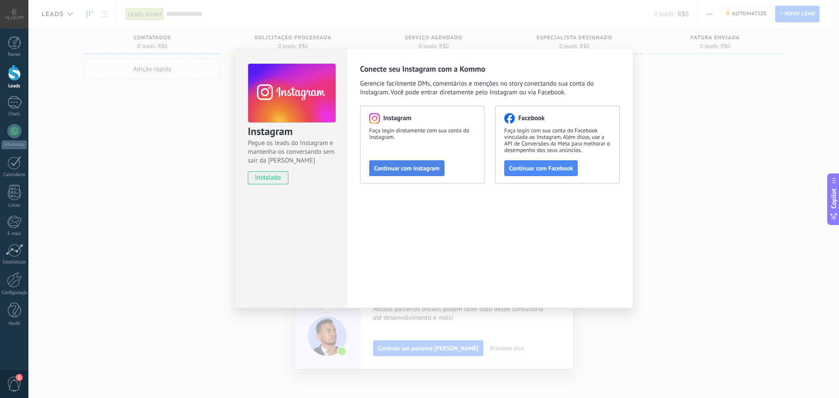
click at [416, 168] on span "Continuar com Instagram" at bounding box center [407, 168] width 66 height 6
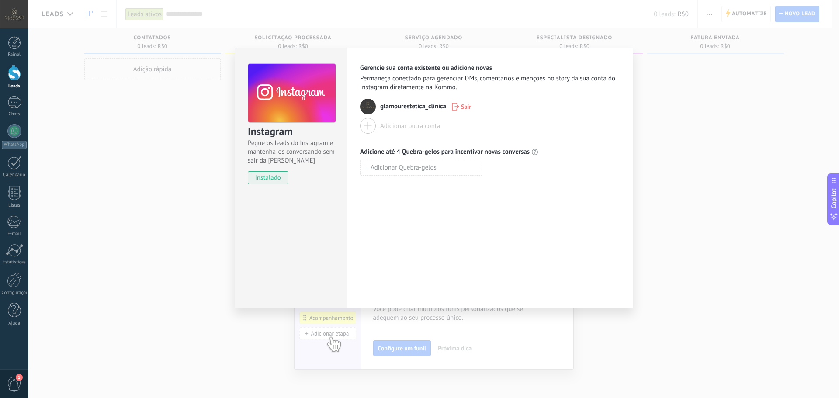
click at [176, 162] on div "Instagram Pegue os leads do Instagram e mantenha-os conversando sem sair da Kom…" at bounding box center [433, 199] width 810 height 398
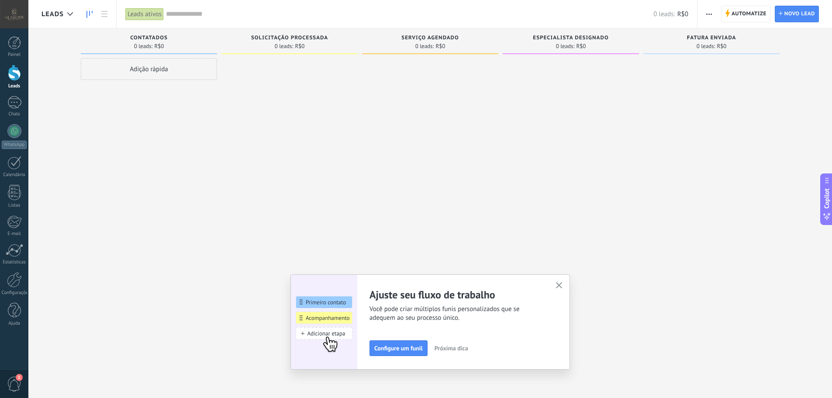
drag, startPoint x: 153, startPoint y: 39, endPoint x: 165, endPoint y: 39, distance: 12.2
click at [153, 39] on span "Contatados" at bounding box center [149, 38] width 38 height 6
click at [271, 38] on span "Solicitação processada" at bounding box center [289, 38] width 77 height 6
click at [414, 43] on div "0 leads: R$0" at bounding box center [430, 45] width 128 height 7
click at [793, 16] on span "Novo lead" at bounding box center [799, 14] width 31 height 16
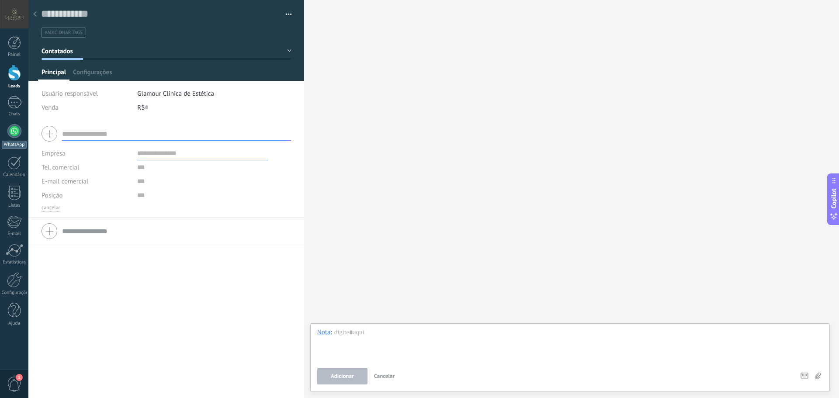
click at [11, 133] on div at bounding box center [14, 131] width 14 height 14
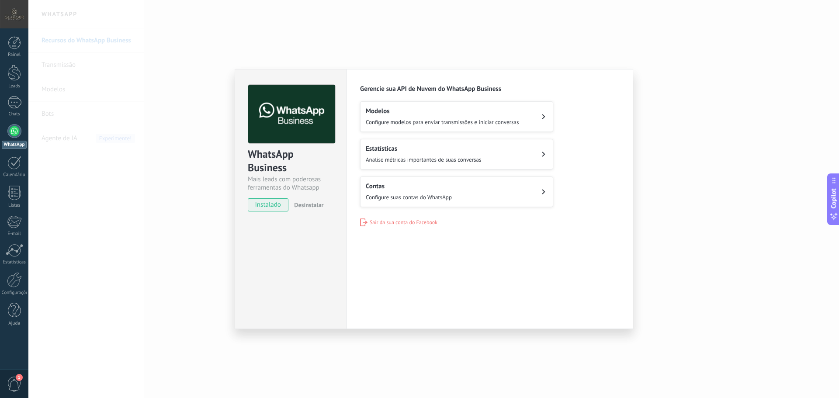
click at [490, 126] on button "Modelos Configure modelos para enviar transmissões e iniciar conversas" at bounding box center [456, 116] width 193 height 31
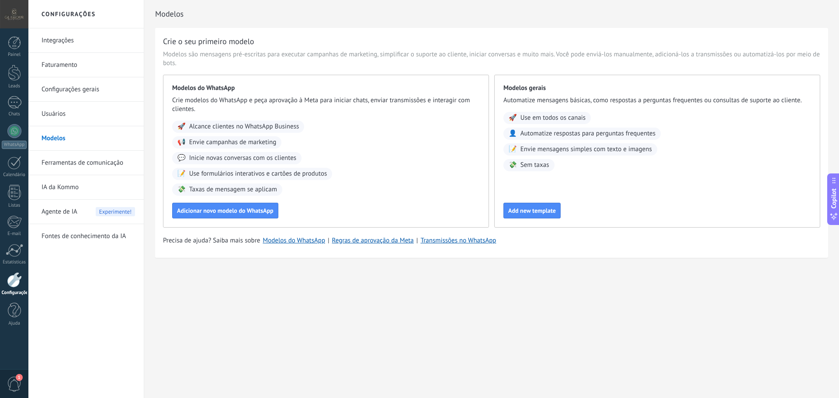
click at [65, 41] on link "Integrações" at bounding box center [87, 40] width 93 height 24
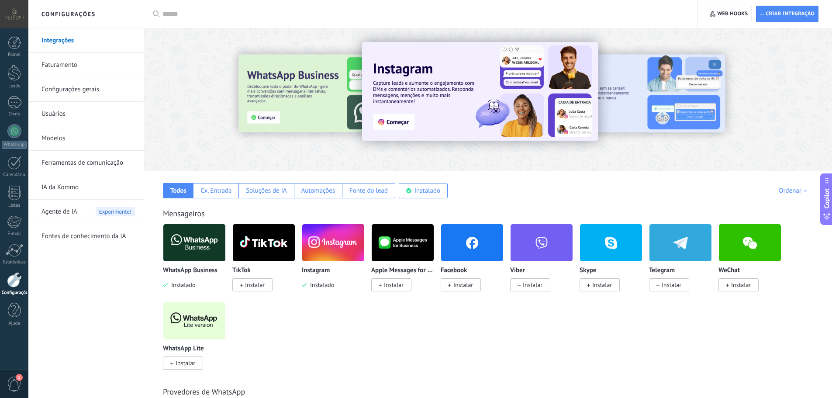
click at [199, 250] on img at bounding box center [194, 242] width 62 height 42
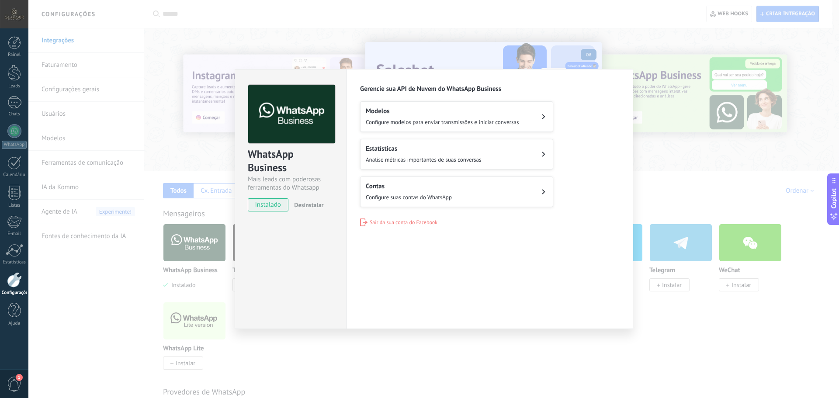
click at [162, 125] on div "WhatsApp Business Mais leads com poderosas ferramentas do Whatsapp instalado De…" at bounding box center [433, 199] width 810 height 398
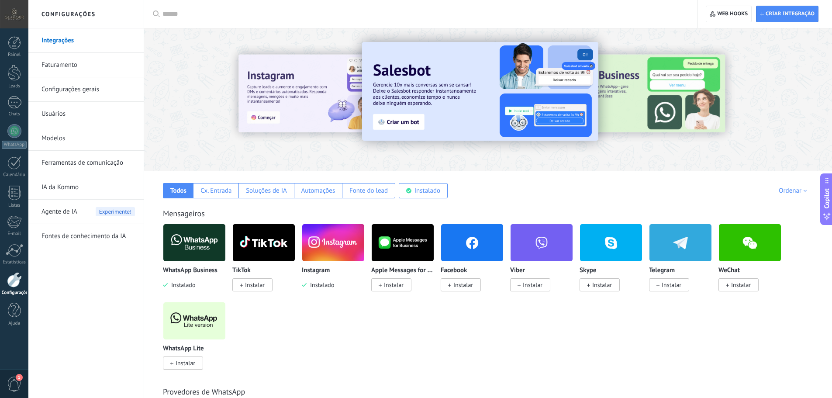
click at [64, 69] on link "Faturamento" at bounding box center [87, 65] width 93 height 24
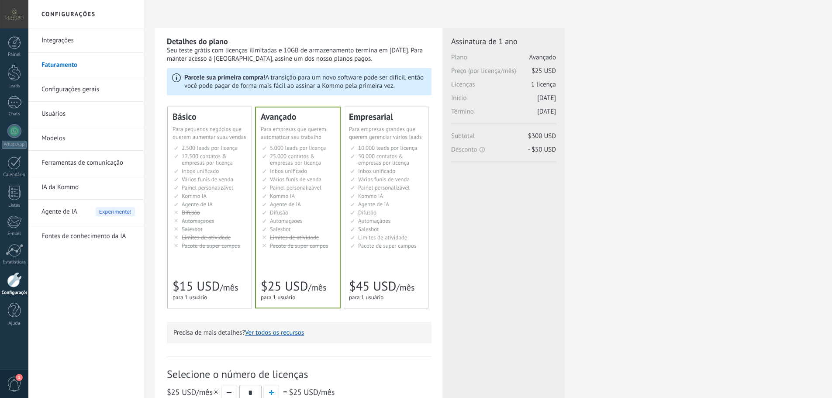
click at [13, 16] on div at bounding box center [14, 14] width 28 height 28
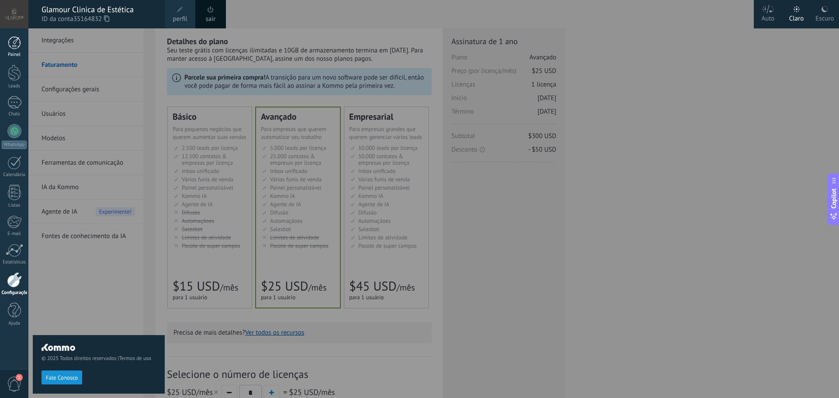
click at [16, 40] on div at bounding box center [14, 42] width 13 height 13
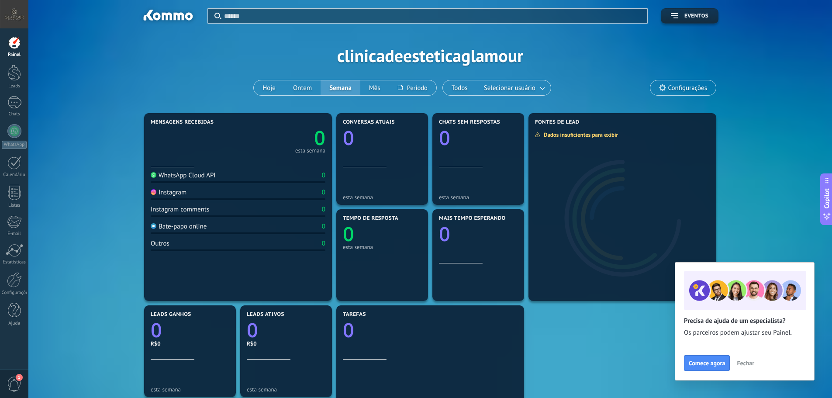
click at [238, 176] on div "WhatsApp Cloud API 0" at bounding box center [238, 177] width 175 height 12
click at [218, 176] on div at bounding box center [219, 175] width 3 height 8
click at [575, 136] on div "Dados insuficientes para exibir" at bounding box center [580, 134] width 90 height 7
click at [465, 86] on button "Todos" at bounding box center [460, 87] width 34 height 15
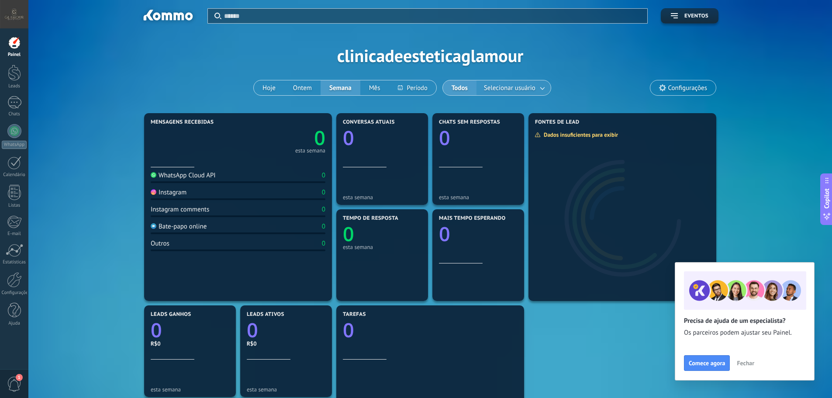
click at [516, 89] on span "Selecionar usuário" at bounding box center [509, 88] width 55 height 12
click at [185, 58] on div "Aplicar Eventos clinicadeesteticaglamour Hoje Ontem Semana Mês Todos Selecionar…" at bounding box center [430, 55] width 778 height 111
click at [10, 110] on link "Chats" at bounding box center [14, 106] width 28 height 21
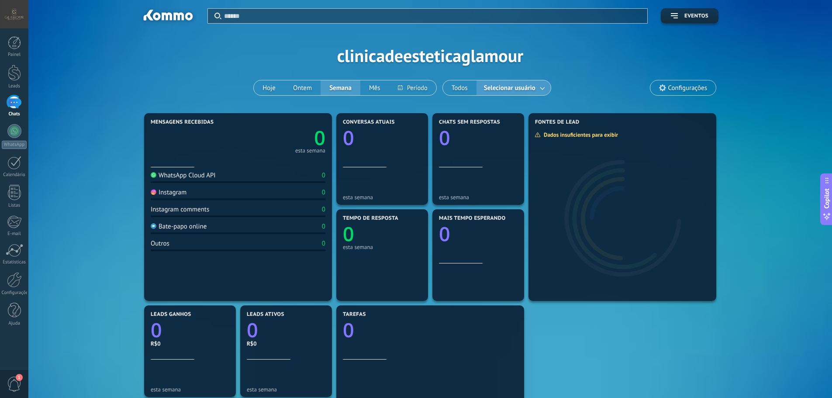
click at [11, 103] on div at bounding box center [14, 102] width 14 height 13
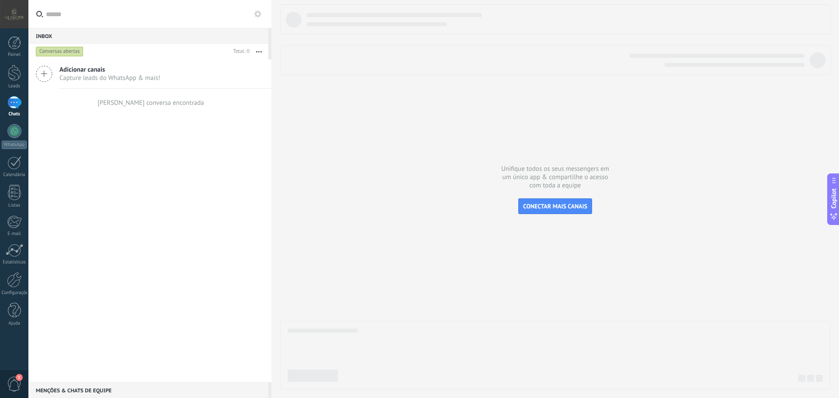
click at [88, 74] on span "Capture leads do WhatsApp & mais!" at bounding box center [109, 78] width 101 height 8
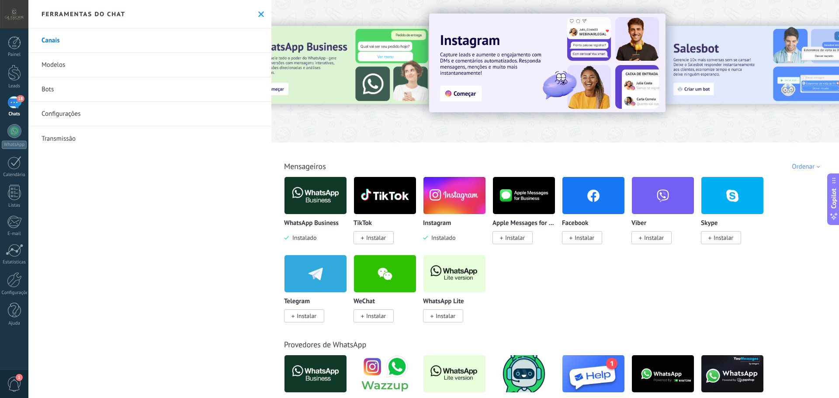
drag, startPoint x: 311, startPoint y: 198, endPoint x: 316, endPoint y: 149, distance: 49.1
click at [312, 198] on img at bounding box center [315, 195] width 62 height 42
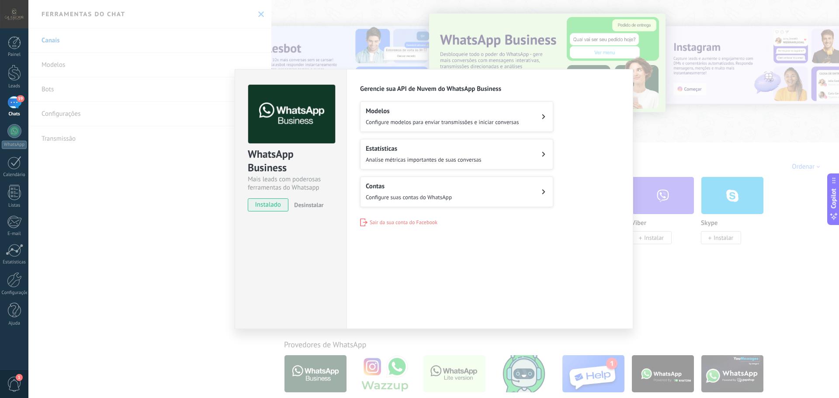
click at [277, 225] on div "WhatsApp Business Mais leads com poderosas ferramentas do Whatsapp instalado De…" at bounding box center [291, 199] width 112 height 260
click at [677, 140] on div "WhatsApp Business Mais leads com poderosas ferramentas do Whatsapp instalado De…" at bounding box center [433, 199] width 810 height 398
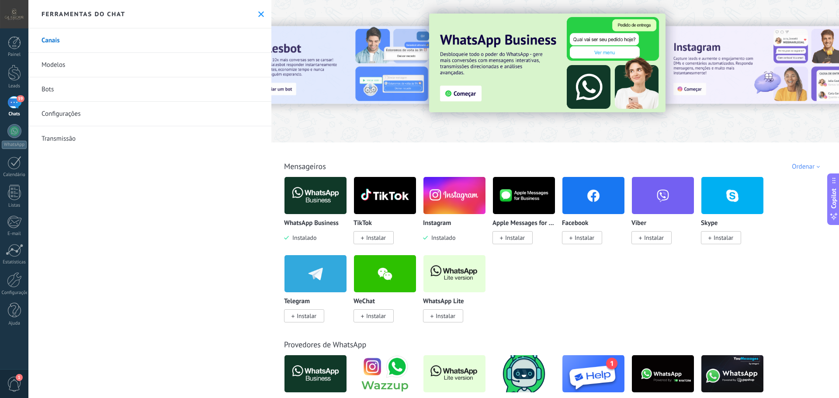
click at [15, 100] on div "59" at bounding box center [14, 102] width 14 height 13
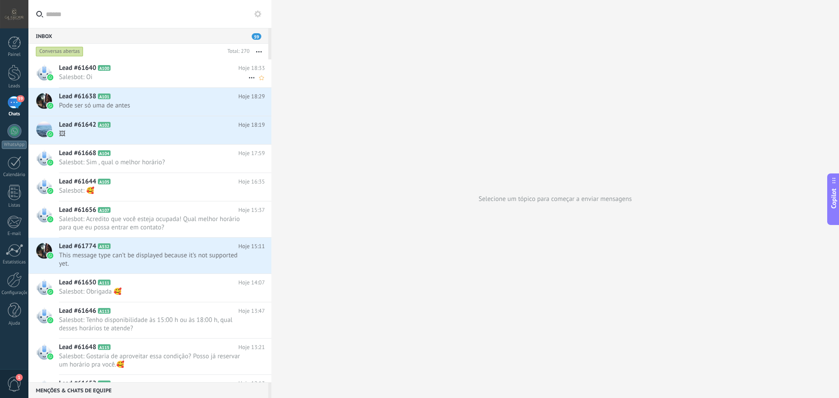
click at [118, 72] on h2 "Lead #61640 A100" at bounding box center [149, 68] width 180 height 9
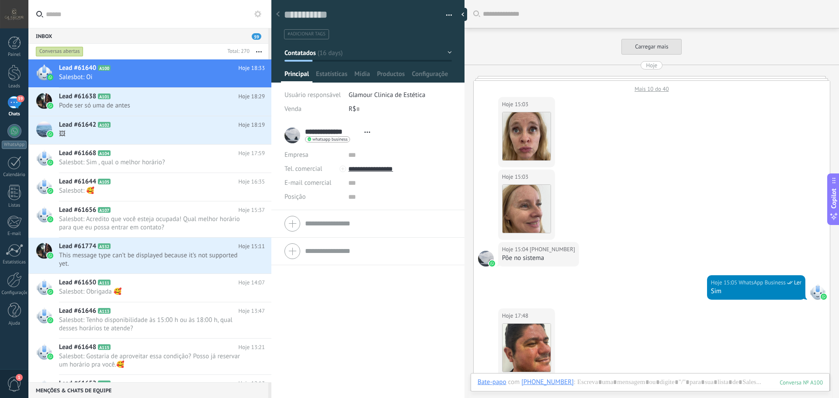
scroll to position [13, 0]
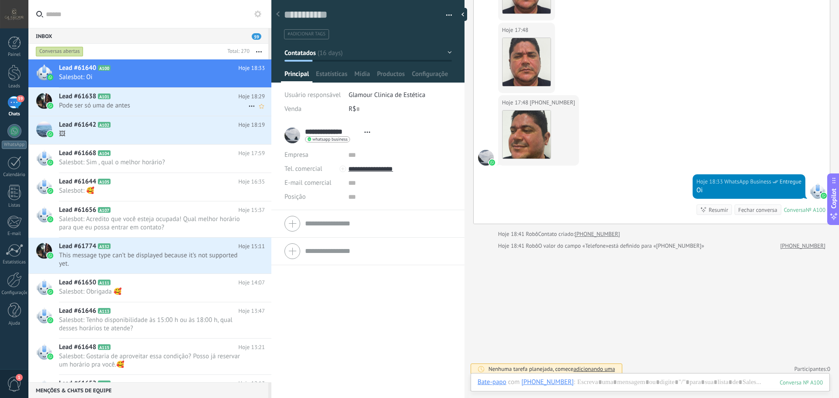
click at [147, 108] on span "Pode ser só uma de antes" at bounding box center [153, 105] width 189 height 8
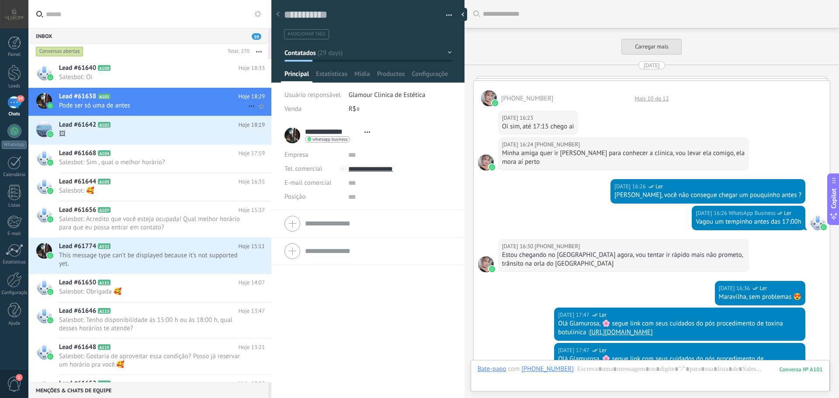
scroll to position [1977, 0]
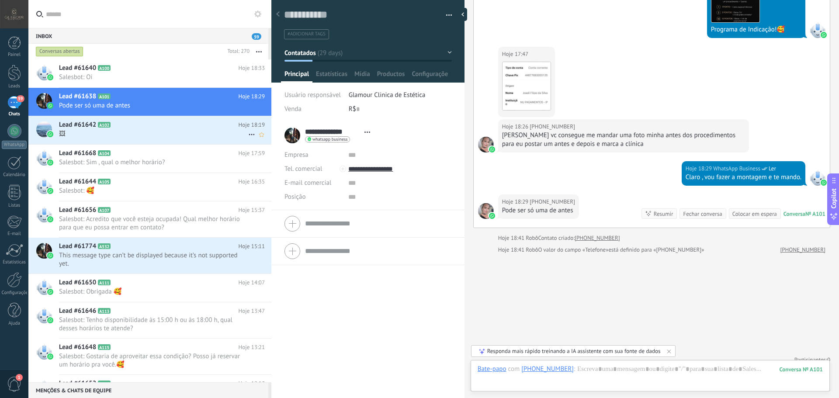
click at [159, 131] on span "🖼" at bounding box center [153, 134] width 189 height 8
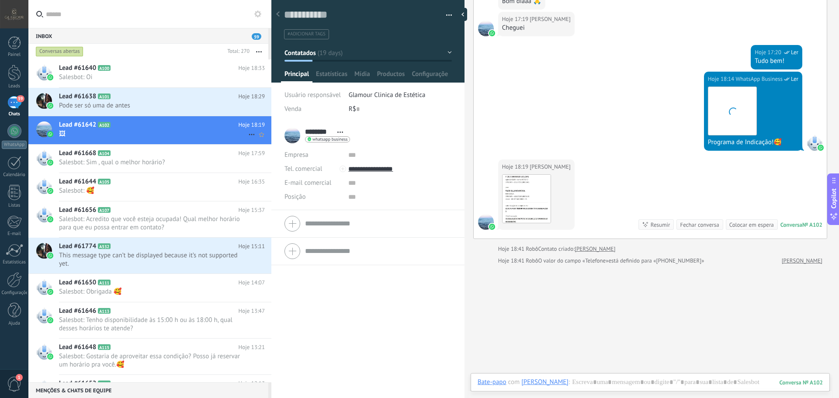
scroll to position [2353, 0]
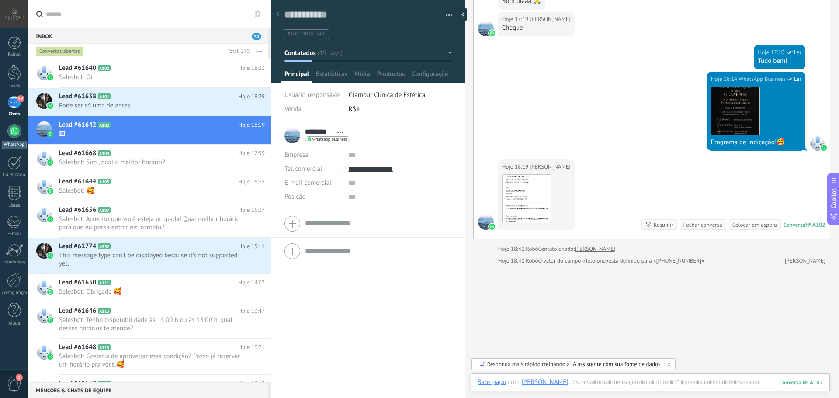
click at [13, 135] on div at bounding box center [14, 131] width 14 height 14
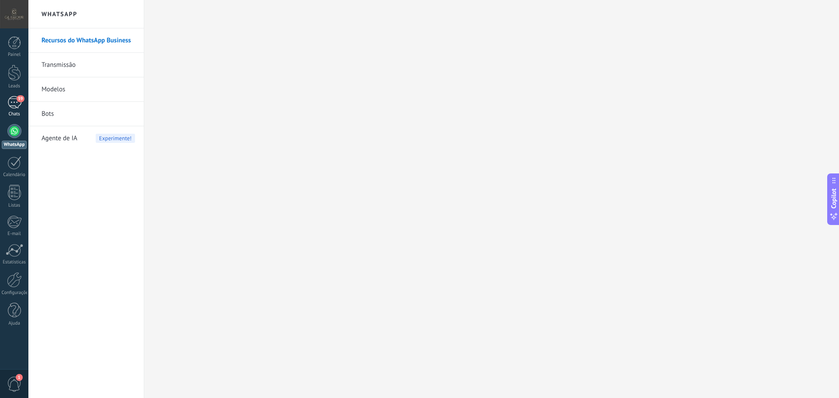
click at [17, 105] on div "59" at bounding box center [14, 102] width 14 height 13
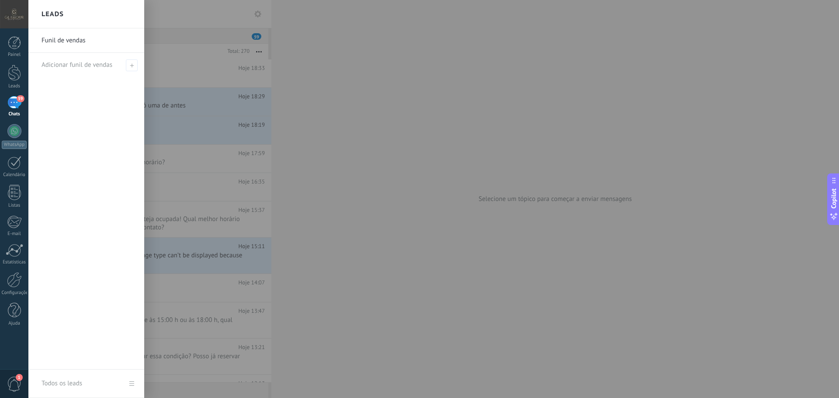
click at [94, 40] on link "Funil de vendas" at bounding box center [88, 40] width 94 height 24
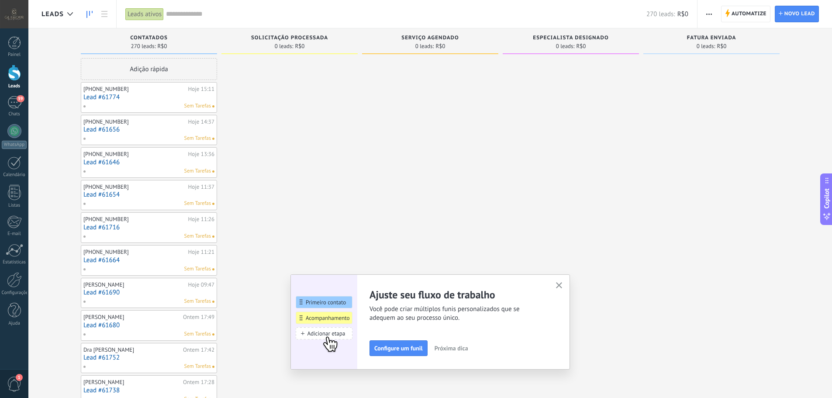
click at [454, 350] on span "Próxima dica" at bounding box center [452, 348] width 34 height 6
click at [455, 350] on span "Próxima dica" at bounding box center [456, 348] width 34 height 6
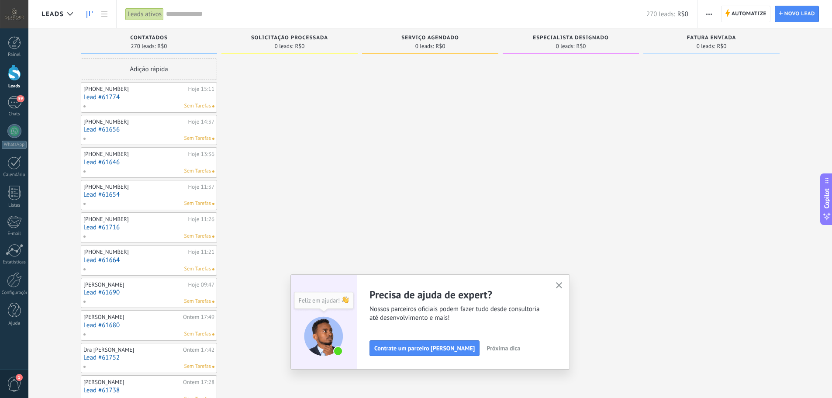
click at [487, 349] on span "Próxima dica" at bounding box center [504, 348] width 34 height 6
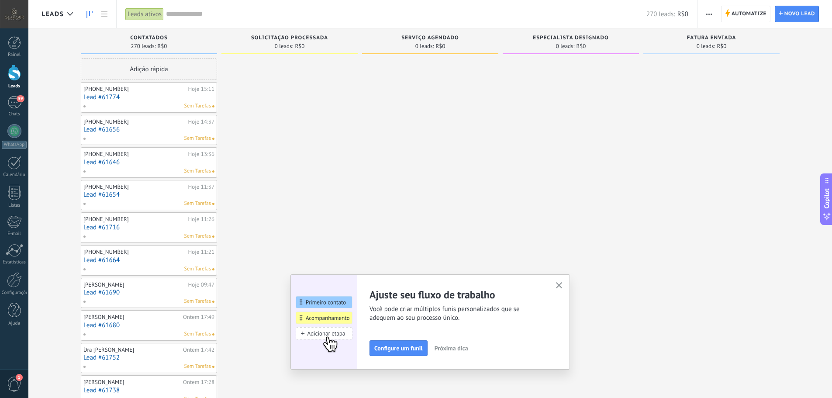
click at [459, 346] on span "Próxima dica" at bounding box center [452, 348] width 34 height 6
click at [459, 347] on span "Próxima dica" at bounding box center [456, 348] width 34 height 6
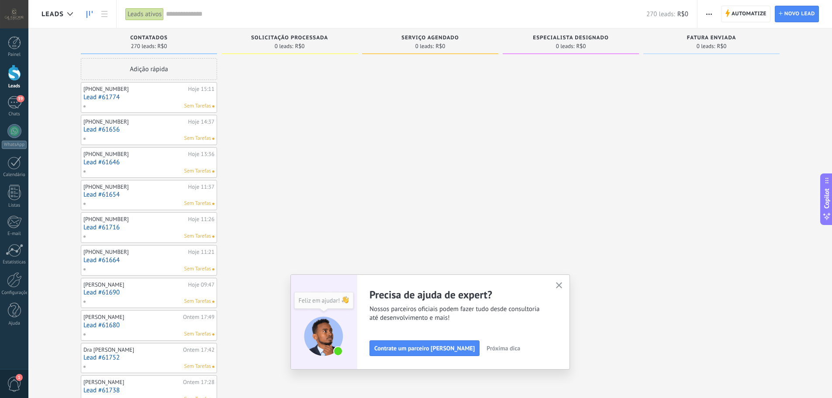
click at [487, 348] on span "Próxima dica" at bounding box center [504, 348] width 34 height 6
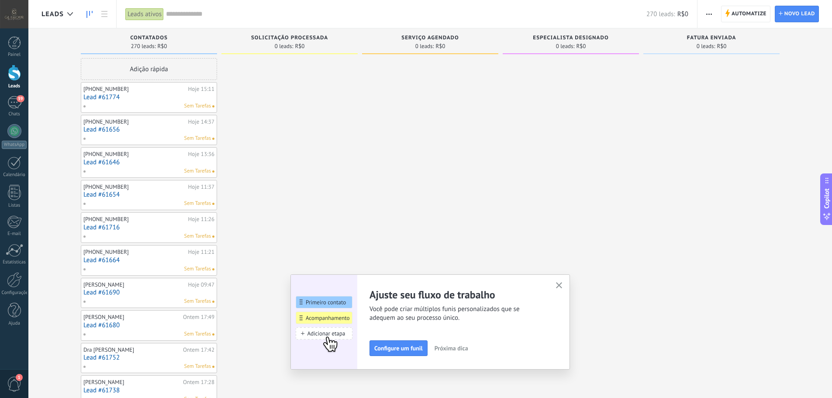
click at [462, 349] on span "Próxima dica" at bounding box center [452, 348] width 34 height 6
click at [462, 349] on span "Próxima dica" at bounding box center [456, 348] width 34 height 6
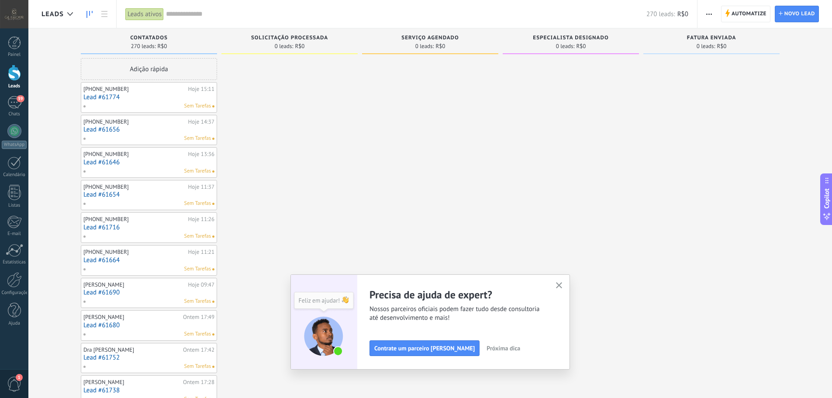
click at [487, 348] on span "Próxima dica" at bounding box center [504, 348] width 34 height 6
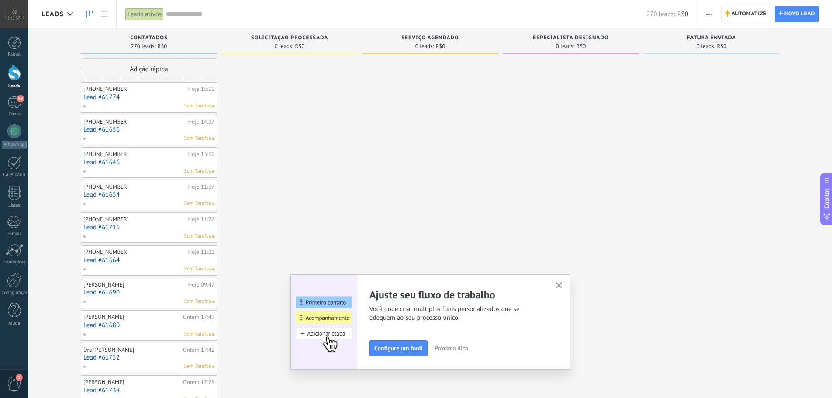
click at [467, 349] on span "Próxima dica" at bounding box center [452, 348] width 34 height 6
click at [466, 348] on span "Próxima dica" at bounding box center [456, 348] width 34 height 6
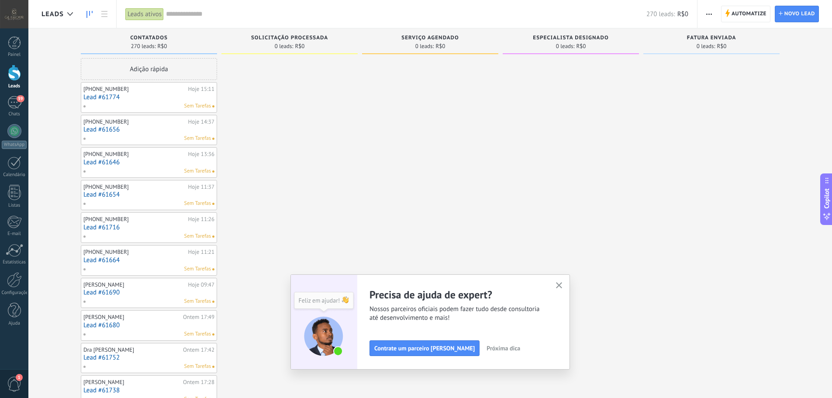
click at [487, 348] on span "Próxima dica" at bounding box center [504, 348] width 34 height 6
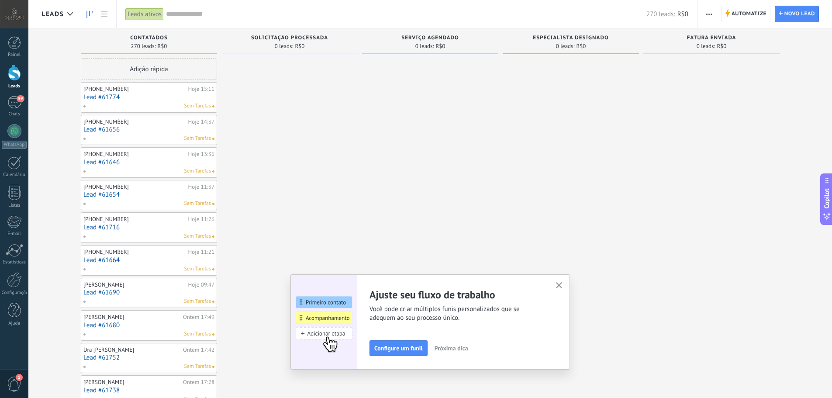
click at [467, 348] on span "Próxima dica" at bounding box center [452, 348] width 34 height 6
click at [563, 284] on icon "button" at bounding box center [559, 285] width 7 height 7
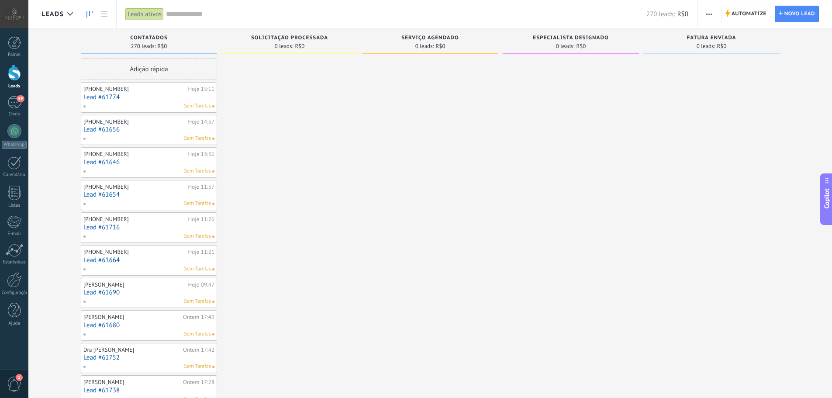
click at [139, 104] on div "Sem Tarefas" at bounding box center [147, 106] width 128 height 8
click at [123, 90] on div "[PHONE_NUMBER]" at bounding box center [134, 89] width 103 height 7
click at [187, 98] on link "Lead #61774" at bounding box center [148, 96] width 131 height 7
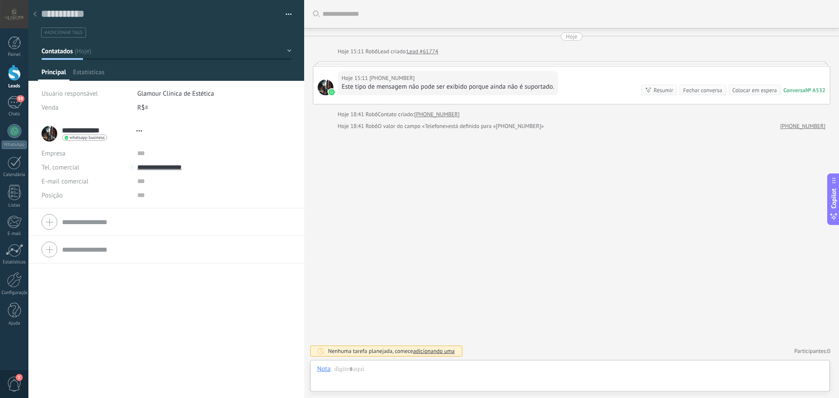
type textarea "**********"
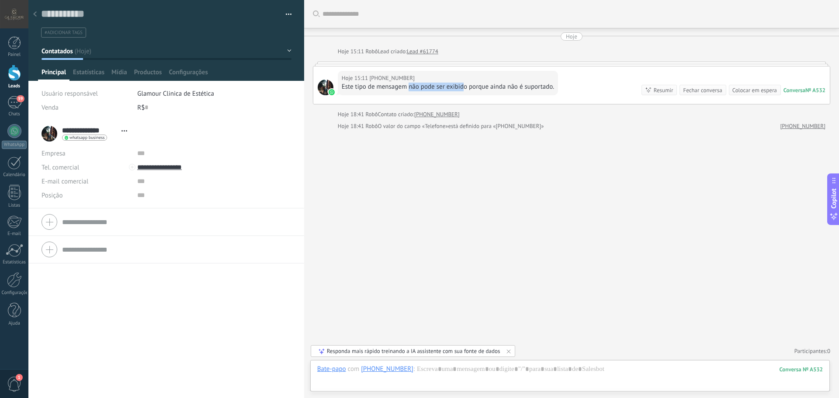
drag, startPoint x: 411, startPoint y: 88, endPoint x: 502, endPoint y: 88, distance: 90.9
click at [476, 88] on div "Este tipo de mensagem não pode ser exibido porque ainda não é suportado." at bounding box center [448, 87] width 213 height 9
drag, startPoint x: 542, startPoint y: 88, endPoint x: 549, endPoint y: 88, distance: 7.4
click at [549, 88] on div "Este tipo de mensagem não pode ser exibido porque ainda não é suportado." at bounding box center [448, 87] width 213 height 9
click at [10, 107] on div "59" at bounding box center [14, 102] width 14 height 13
